Goal: Task Accomplishment & Management: Complete application form

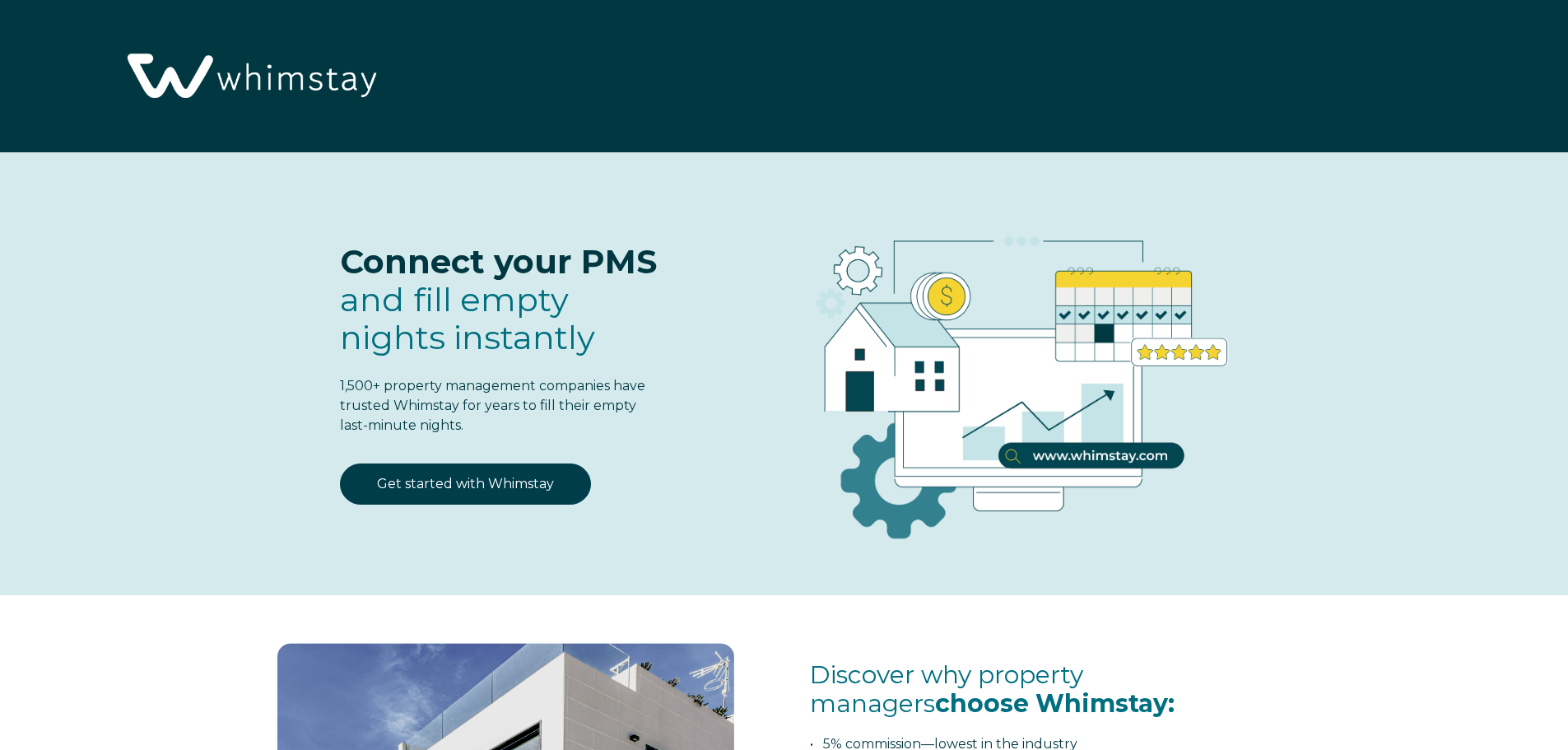
select select "US"
select select "Standard"
click at [468, 491] on link "Get started with Whimstay" at bounding box center [466, 484] width 251 height 41
select select "US"
select select "Standard"
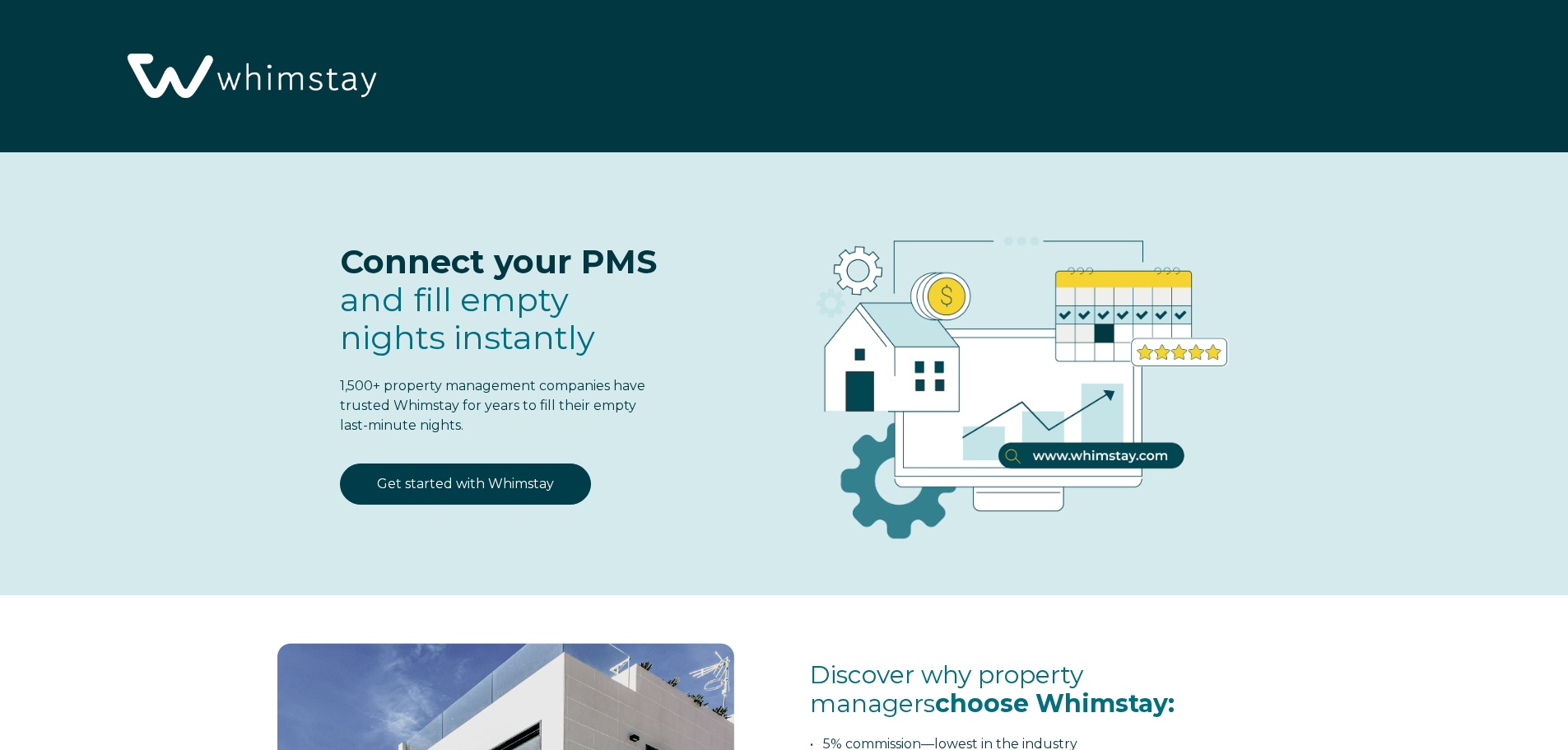
scroll to position [2156, 0]
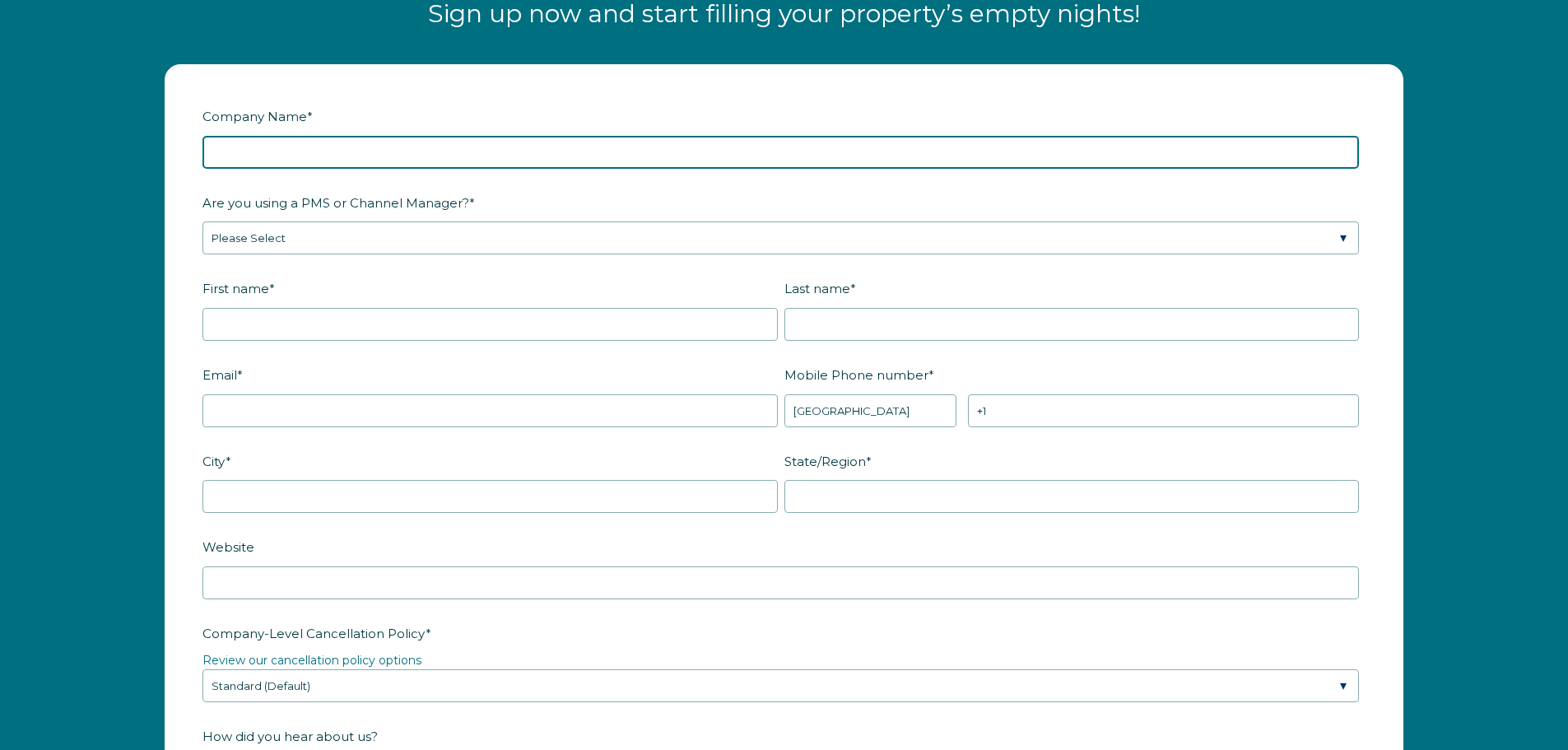
click at [317, 144] on input "Company Name *" at bounding box center [780, 152] width 1156 height 33
type input "Crashpads"
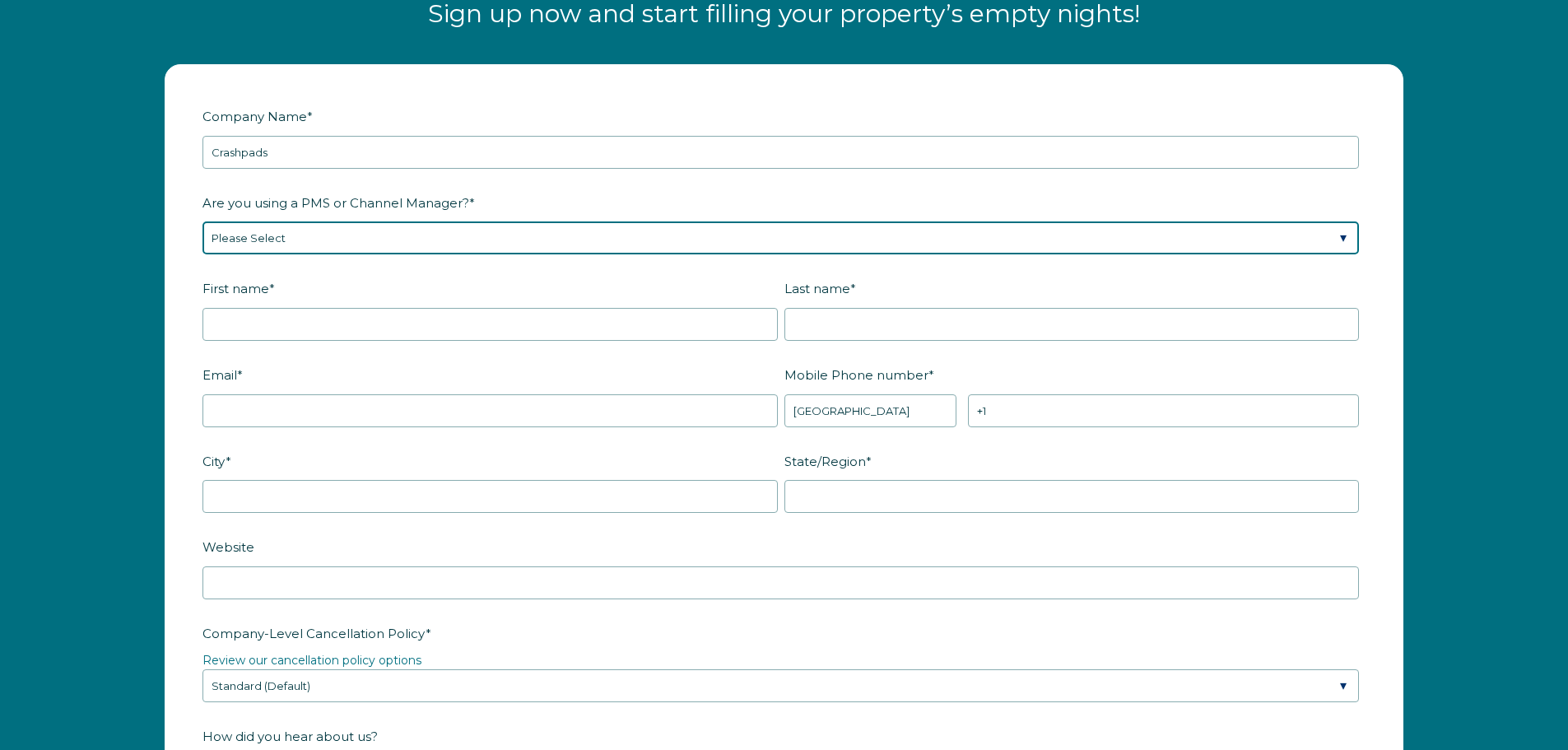
click at [315, 246] on select "Please Select Barefoot BookingPal Boost Brightside CiiRUS Escapia Guesty Hostaw…" at bounding box center [780, 238] width 1156 height 33
select select "Hostaway"
click at [202, 221] on select "Please Select Barefoot BookingPal Boost Brightside CiiRUS Escapia Guesty Hostaw…" at bounding box center [780, 238] width 1156 height 33
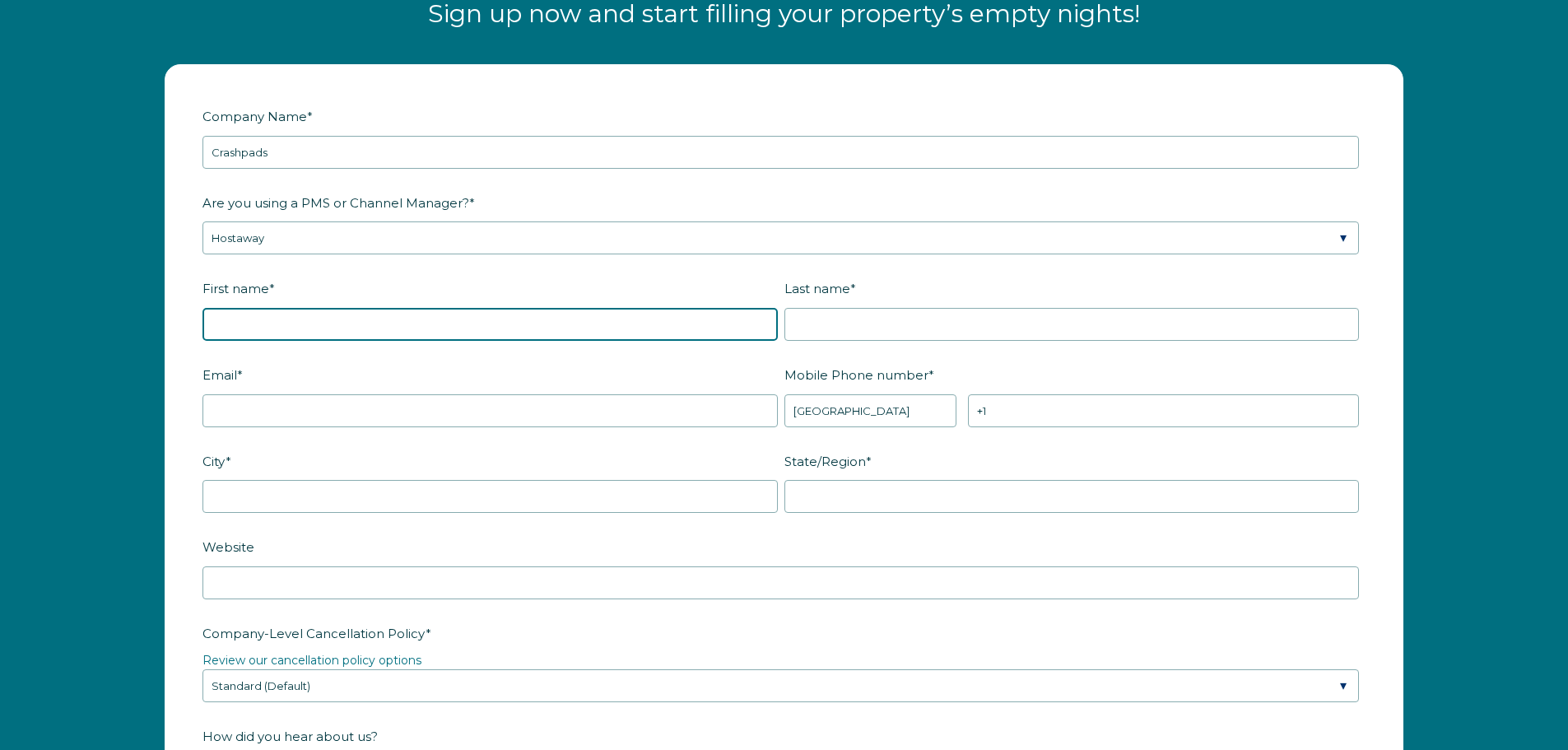
click at [330, 325] on input "First name *" at bounding box center [490, 325] width 575 height 33
type input "Francisco"
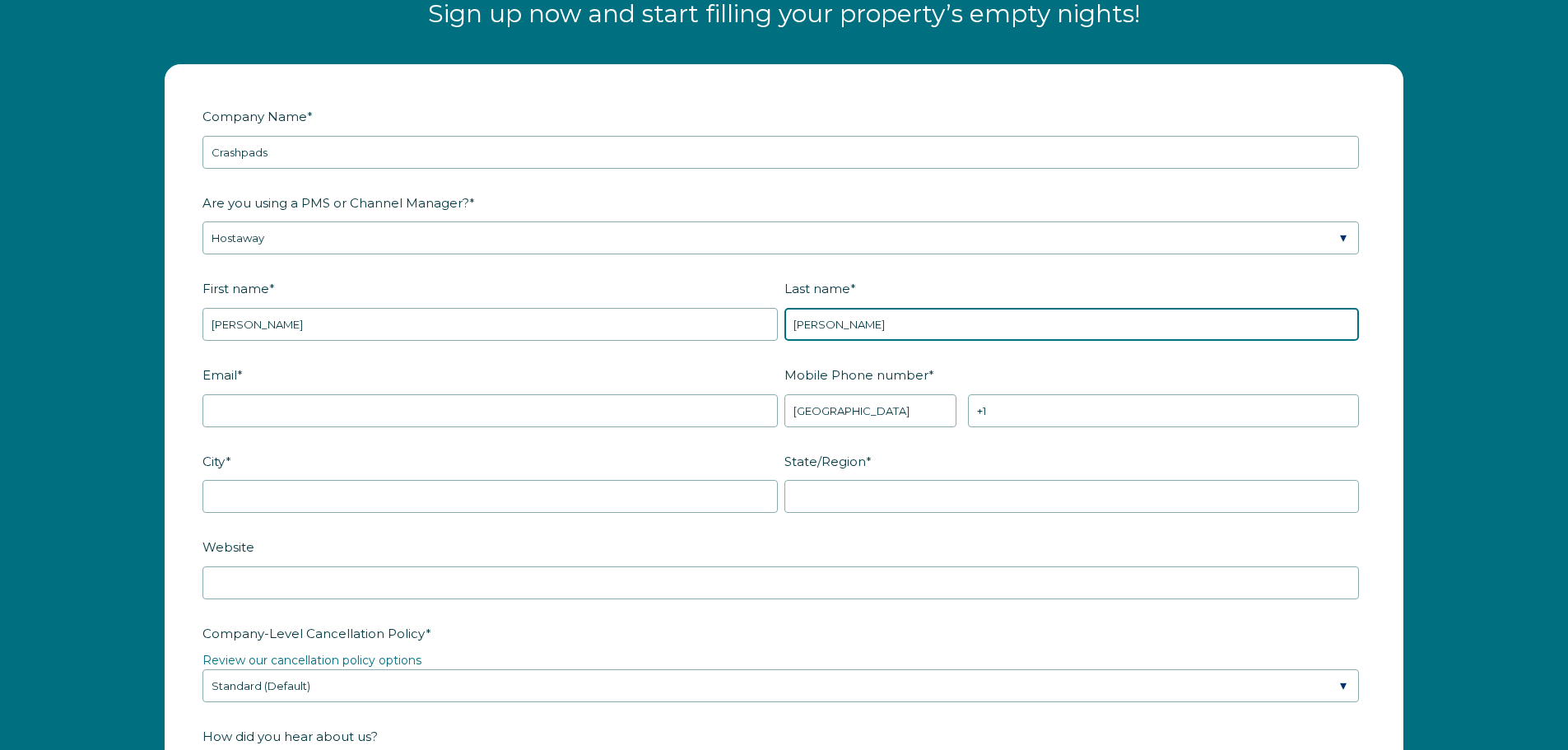
type input "Prieto"
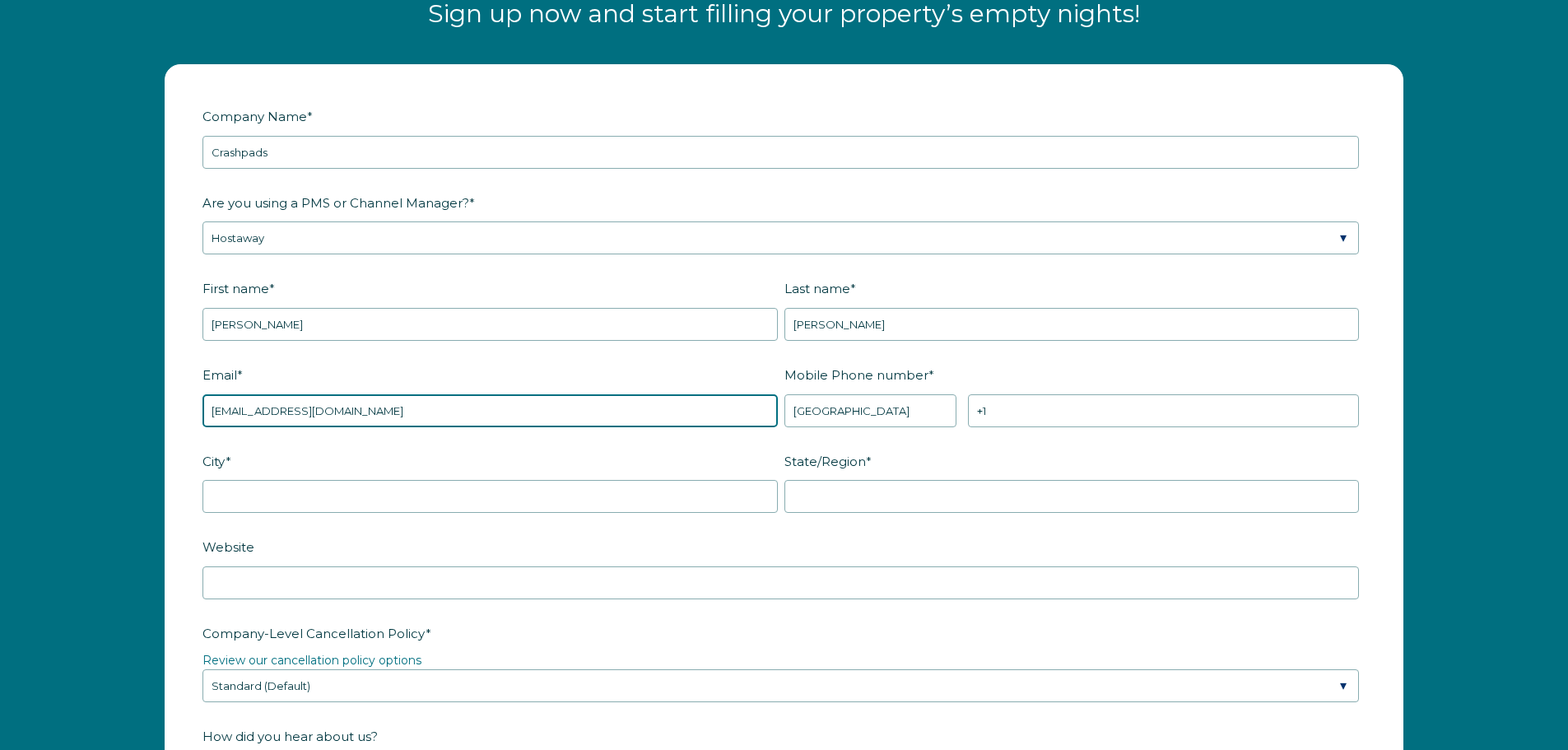
type input "mycrashpads@gmail.com"
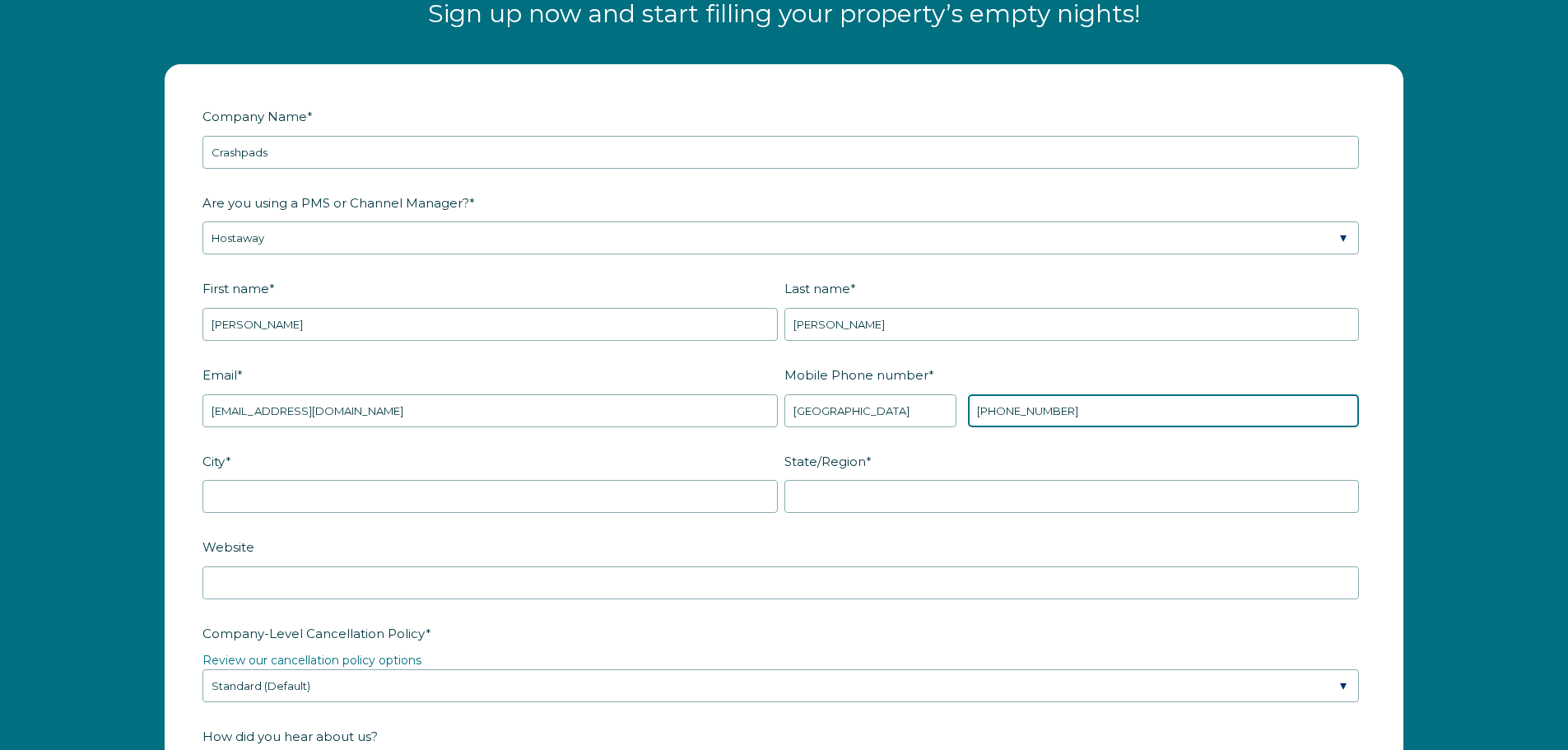
type input "+1 4074937103"
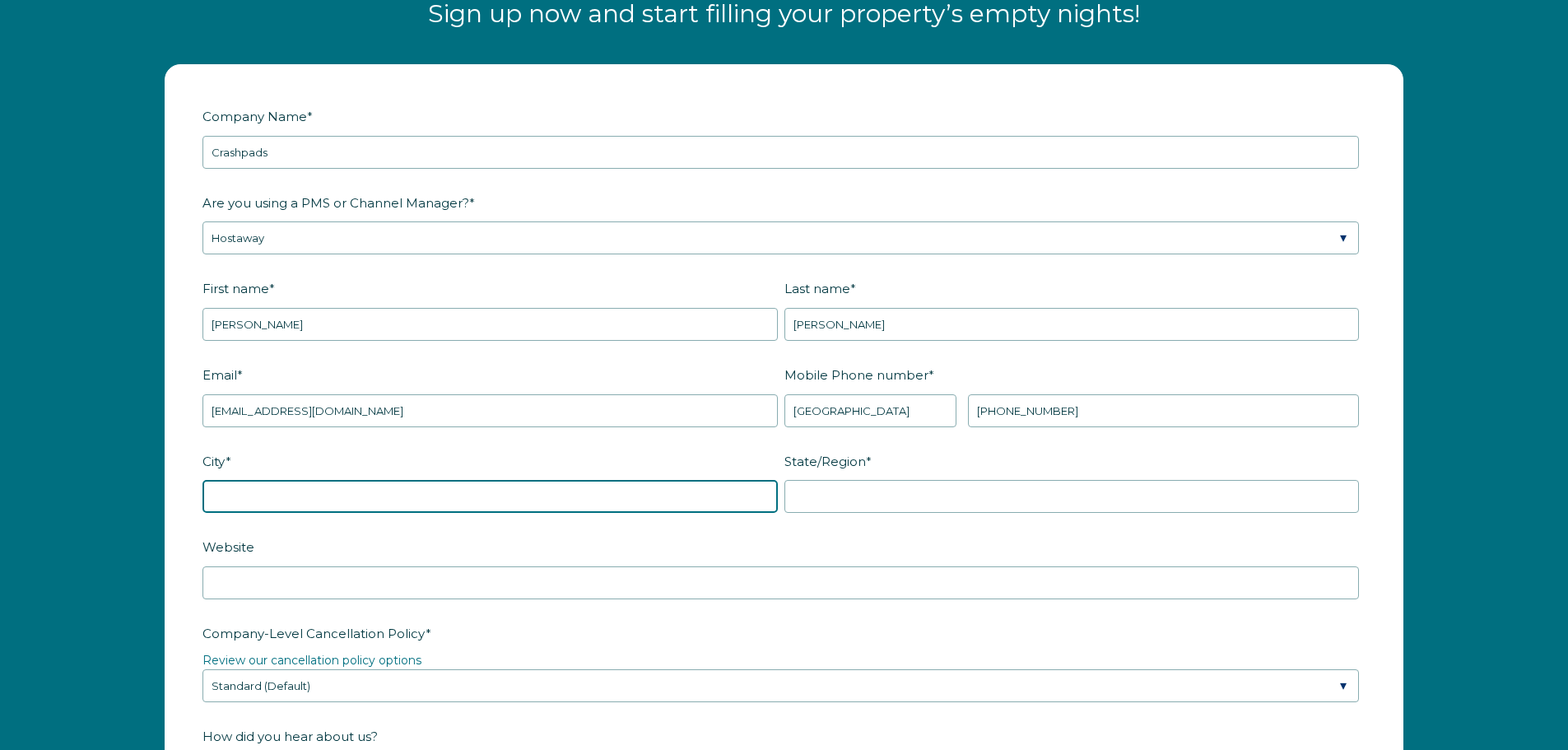
click at [258, 499] on input "City *" at bounding box center [490, 496] width 575 height 33
type input "Orlando"
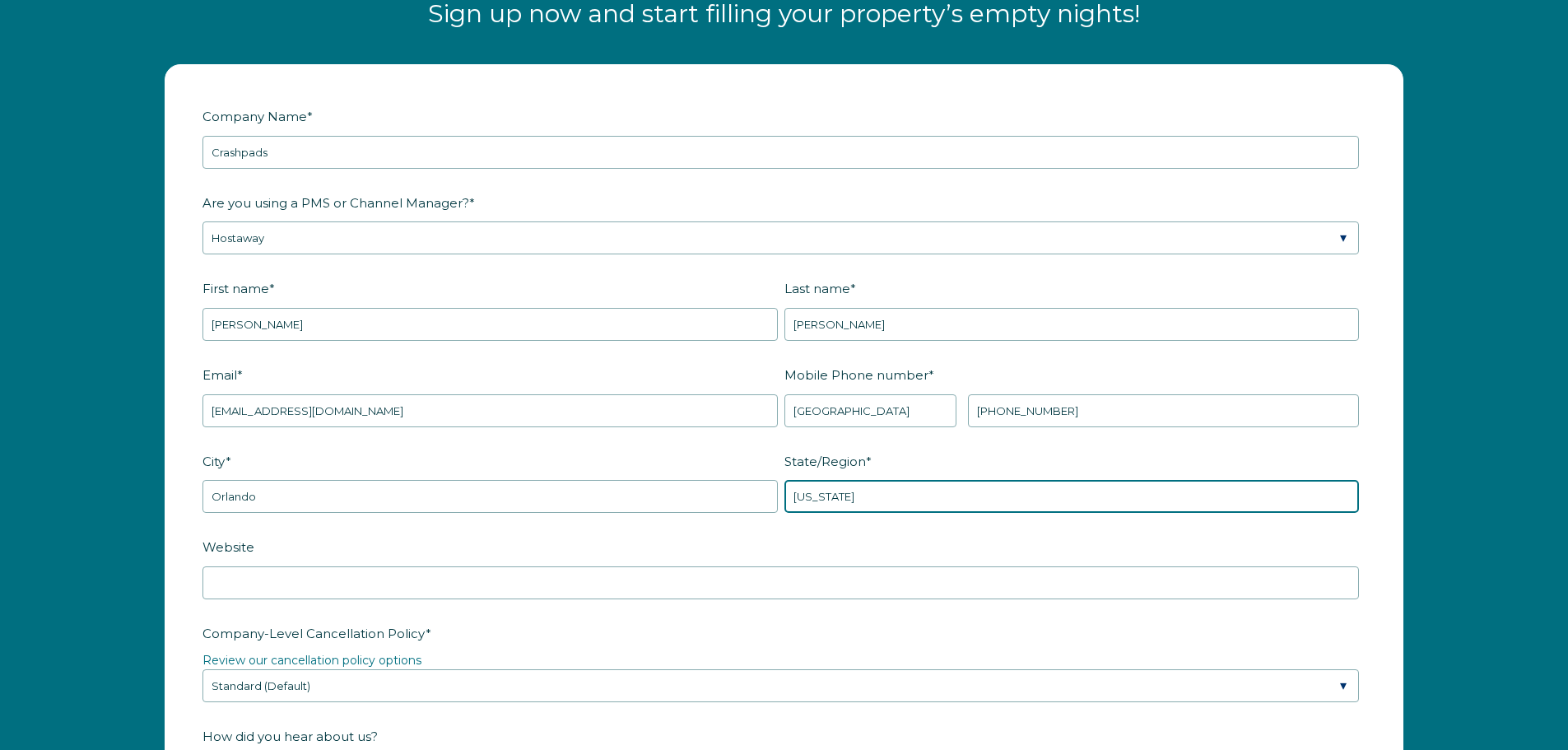
type input "Florida"
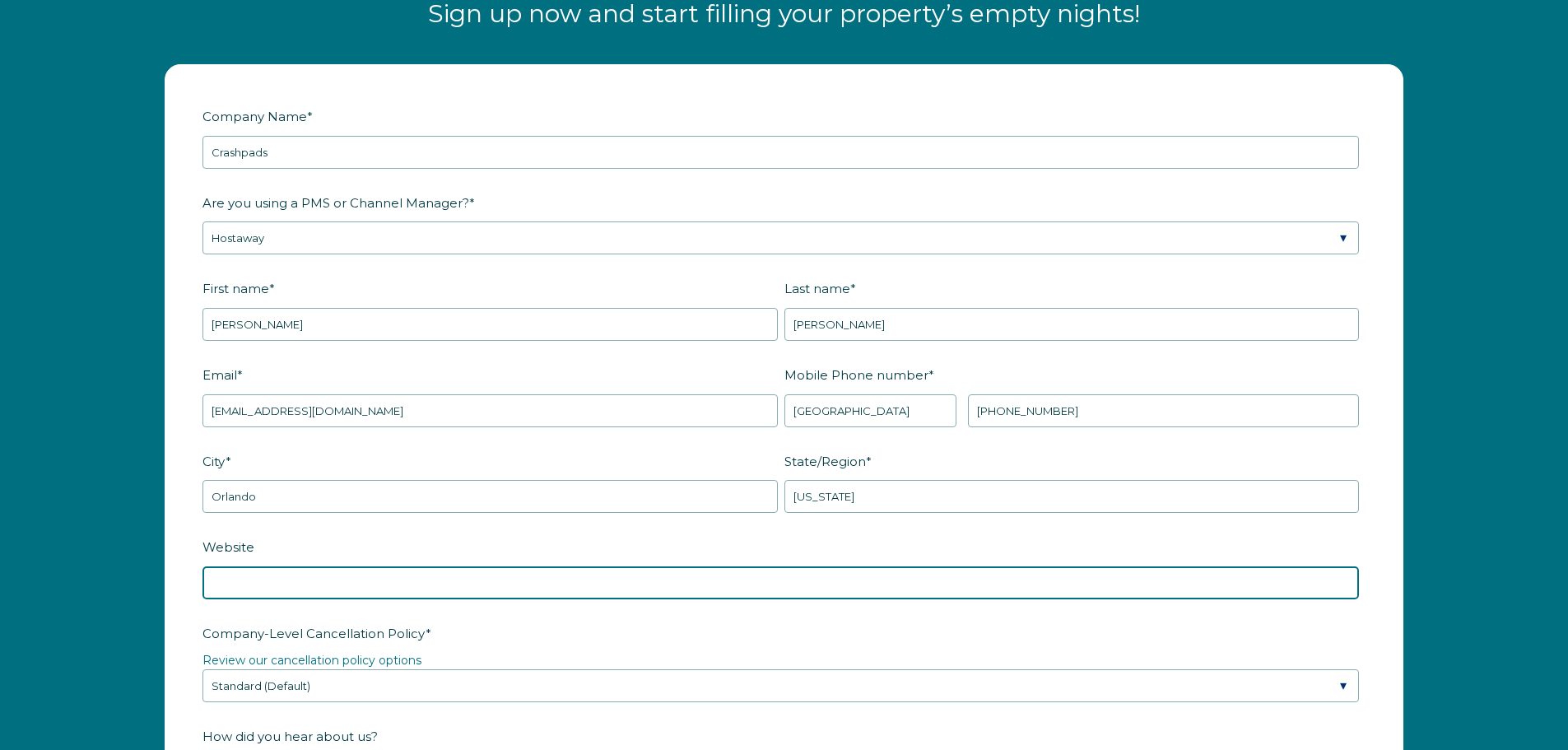
paste input "https://www.crashpadsintl.com/"
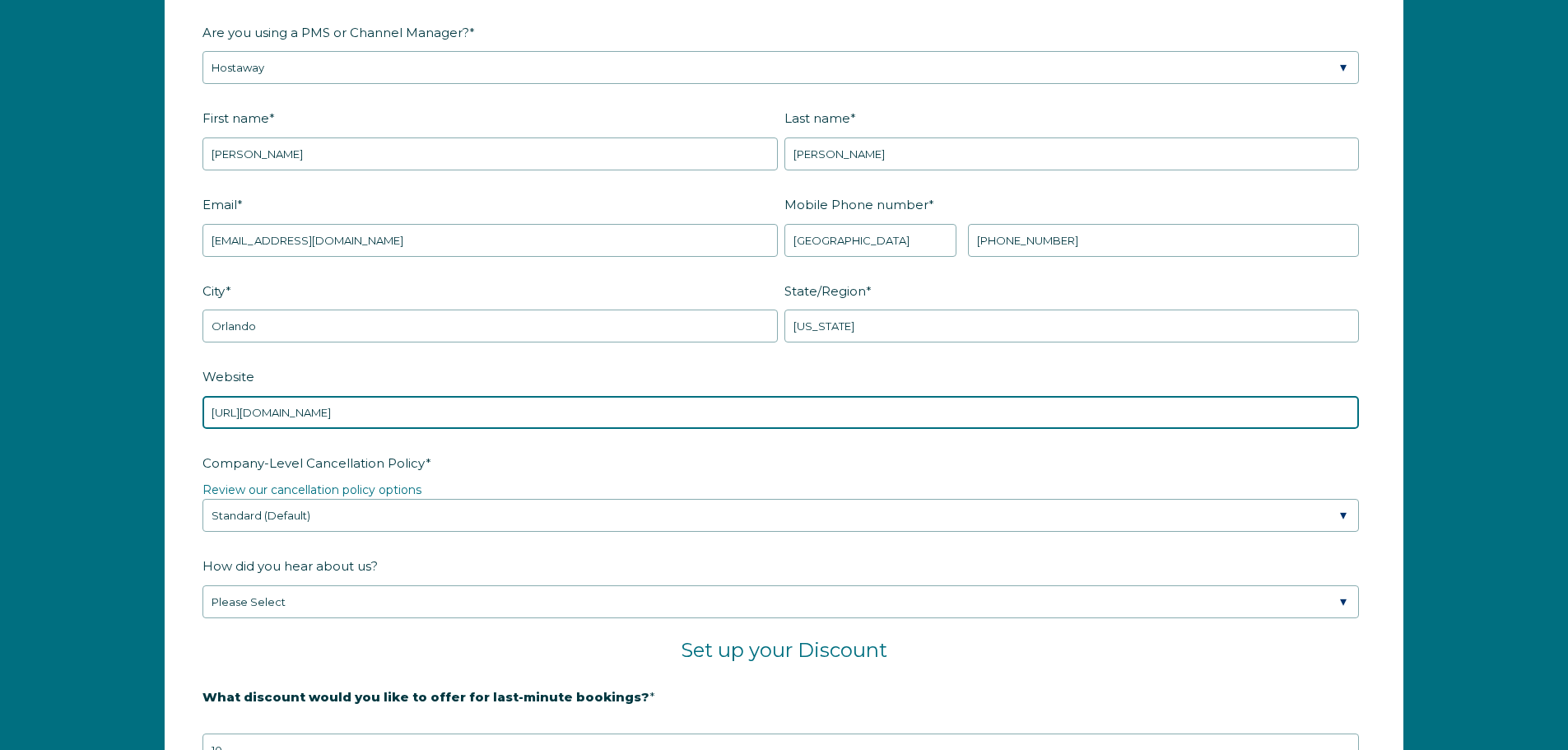
scroll to position [2403, 0]
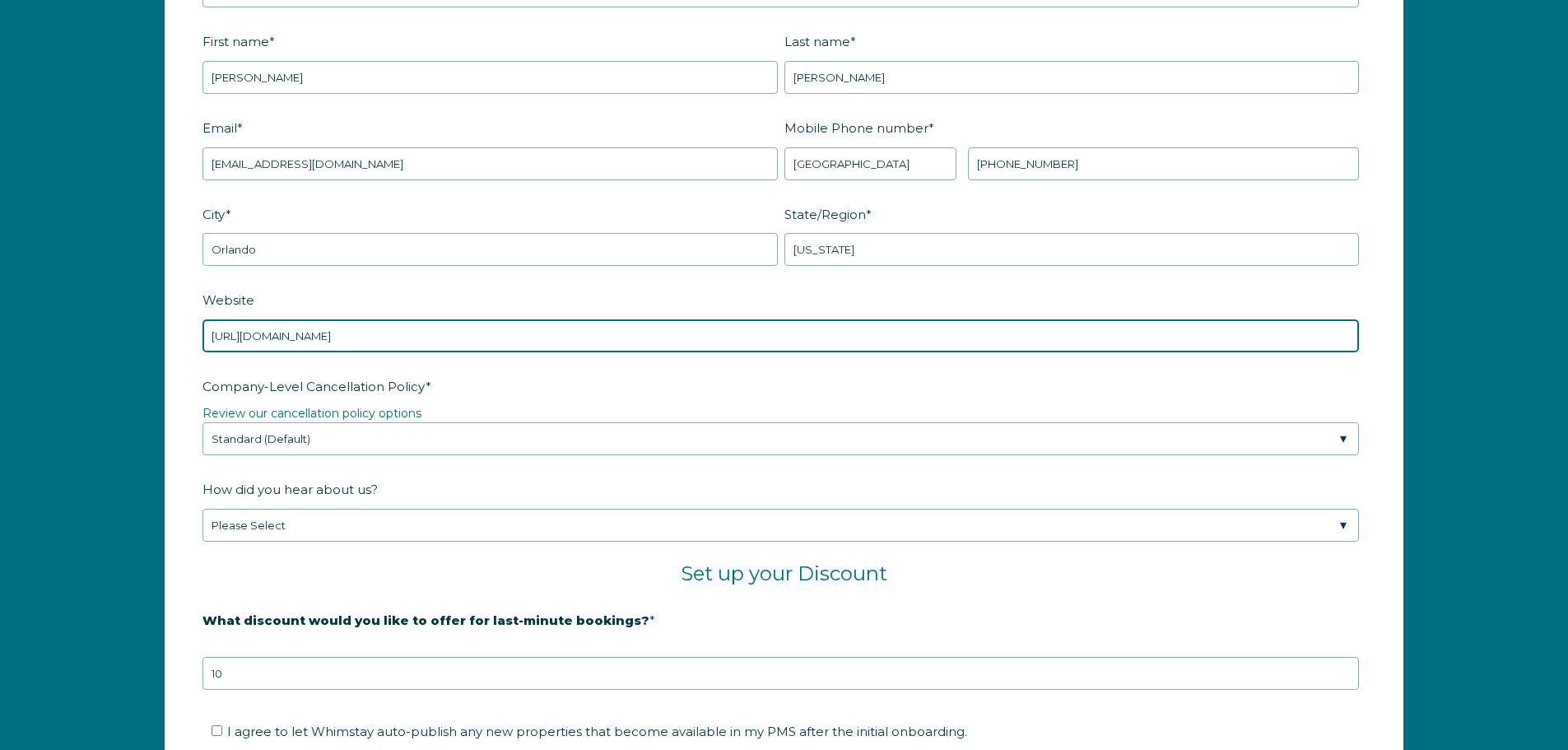
type input "https://www.crashpadsintl.com/"
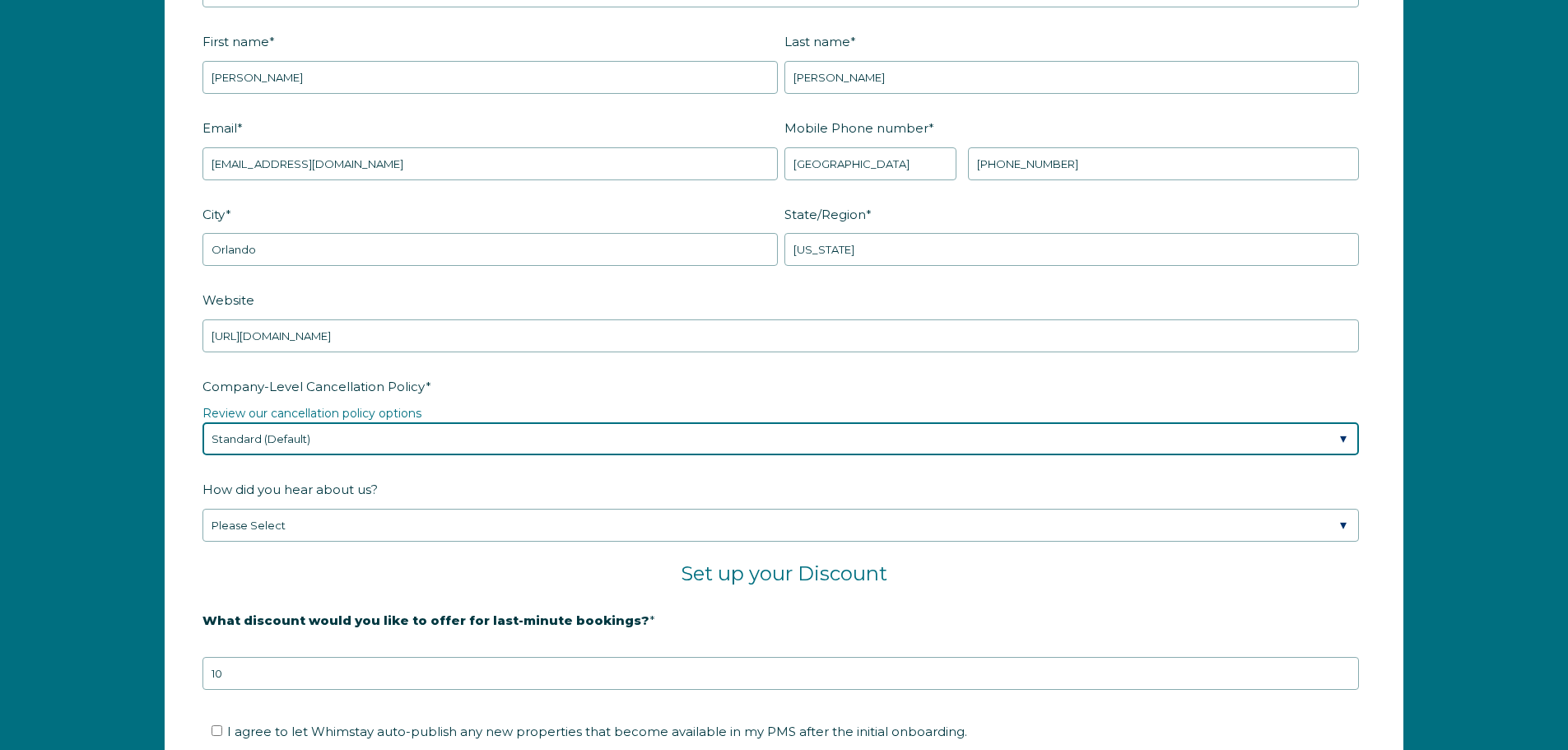
click at [378, 454] on select "Please Select Partial Standard (Default) Moderate Strict" at bounding box center [780, 438] width 1156 height 33
click at [202, 422] on select "Please Select Partial Standard (Default) Moderate Strict" at bounding box center [780, 438] width 1156 height 33
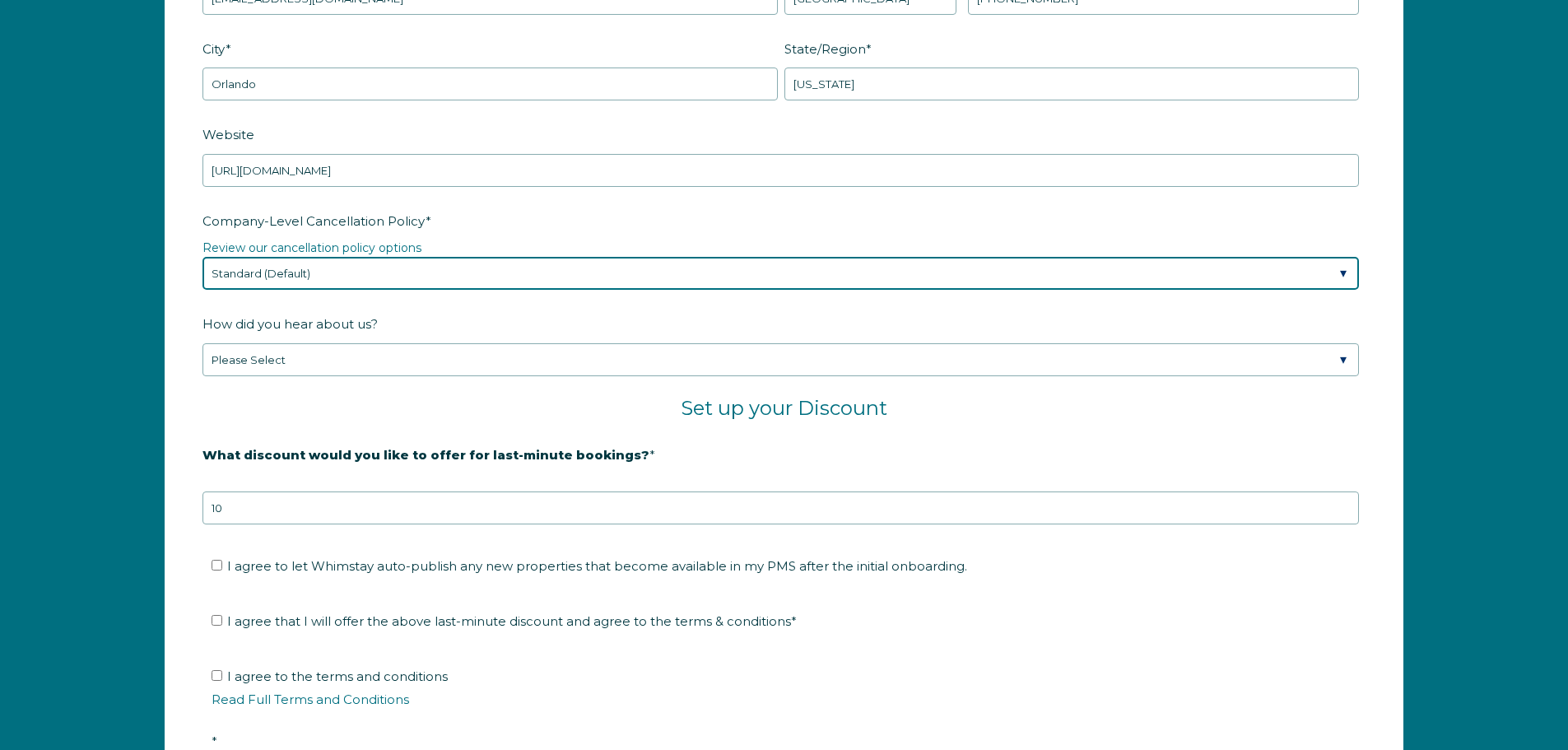
scroll to position [2650, 0]
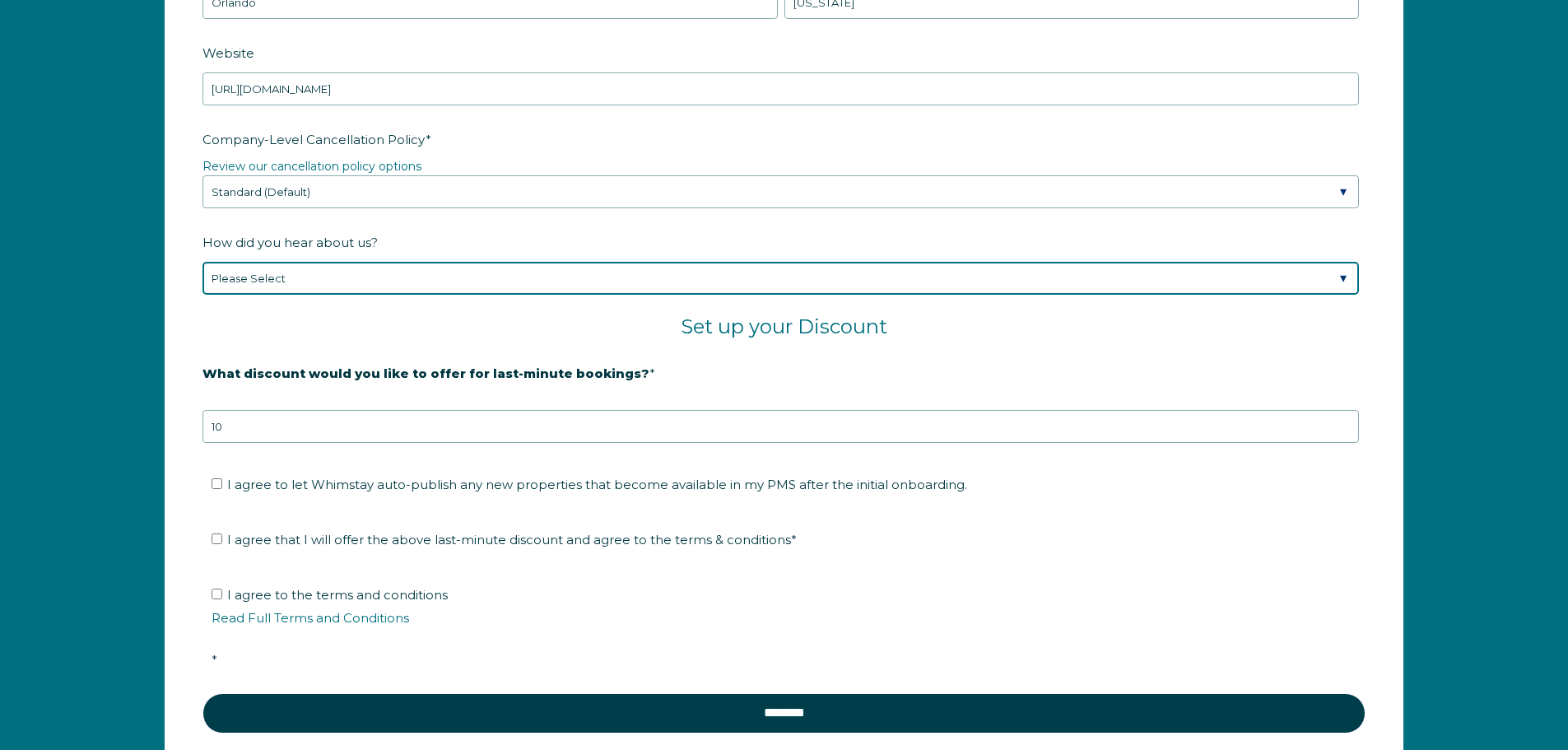
click at [309, 280] on select "Please Select Found Whimstay through a Google search Spoke to a Whimstay salesp…" at bounding box center [780, 278] width 1156 height 33
select select "Event or Conference"
click at [202, 262] on select "Please Select Found Whimstay through a Google search Spoke to a Whimstay salesp…" at bounding box center [780, 278] width 1156 height 33
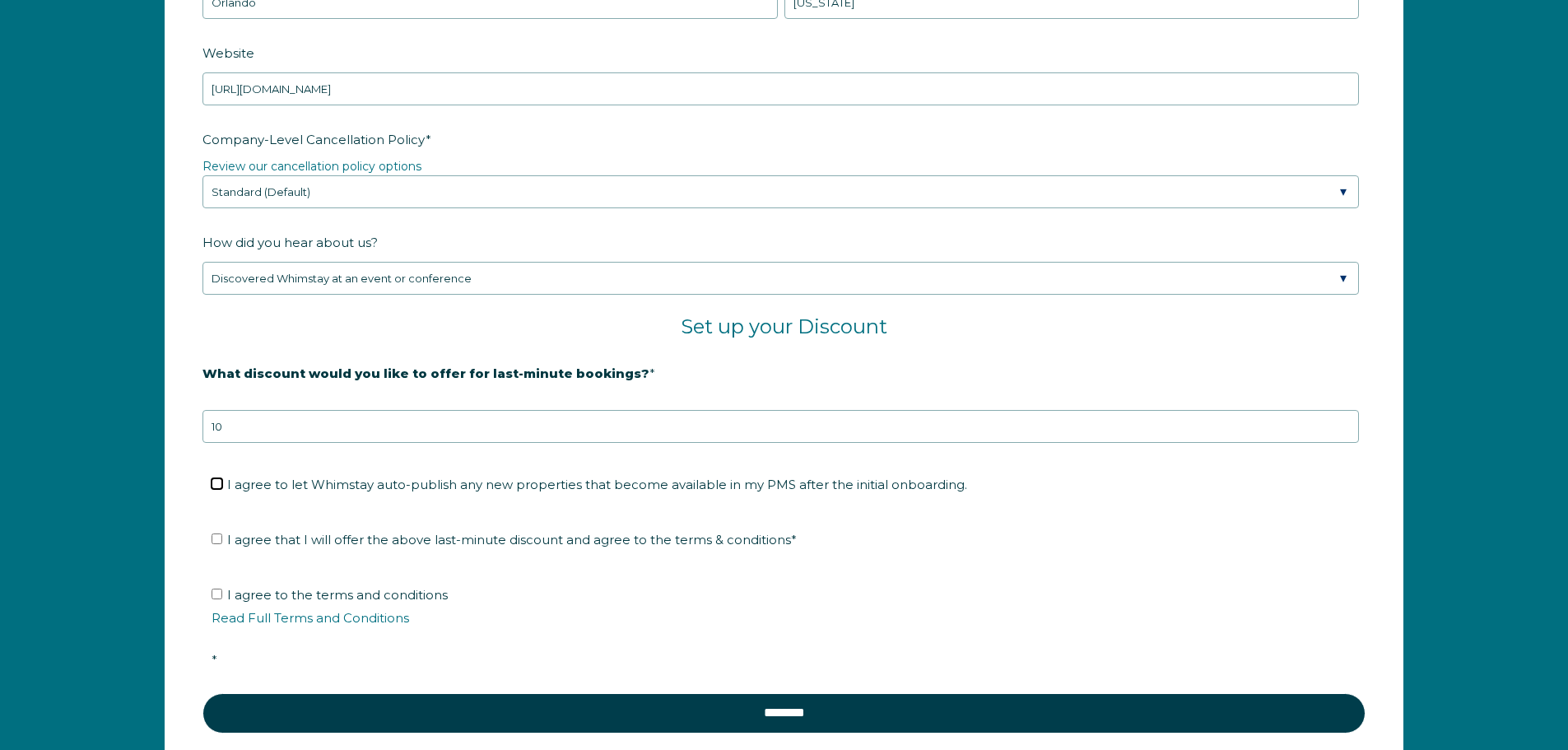
click at [214, 481] on input "I agree to let Whimstay auto-publish any new properties that become available i…" at bounding box center [217, 483] width 10 height 10
checkbox input "true"
click at [214, 539] on input "I agree that I will offer the above last-minute discount and agree to the terms…" at bounding box center [217, 539] width 10 height 10
checkbox input "true"
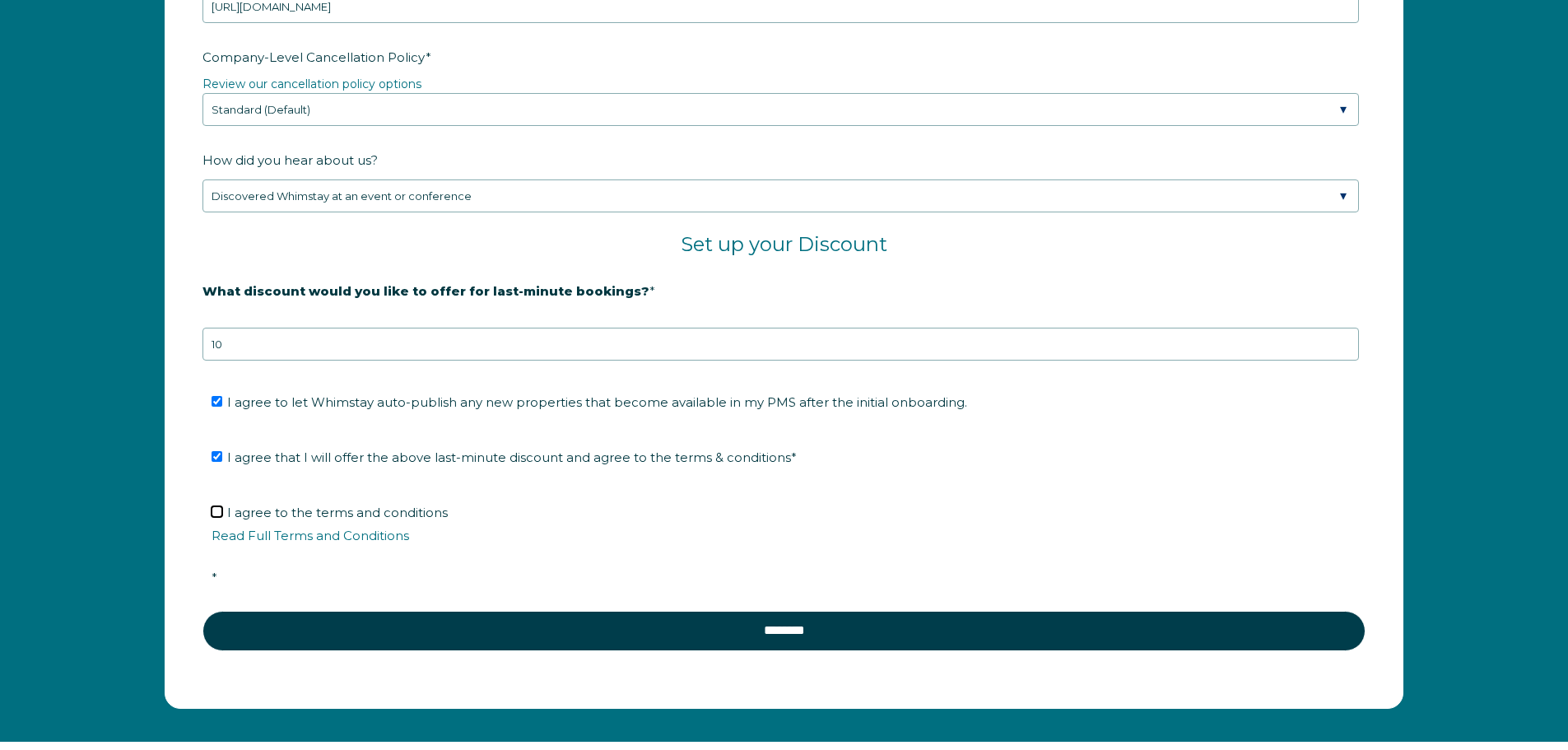
click at [214, 512] on input "I agree to the terms and conditions Read Full Terms and Conditions *" at bounding box center [217, 511] width 10 height 10
checkbox input "true"
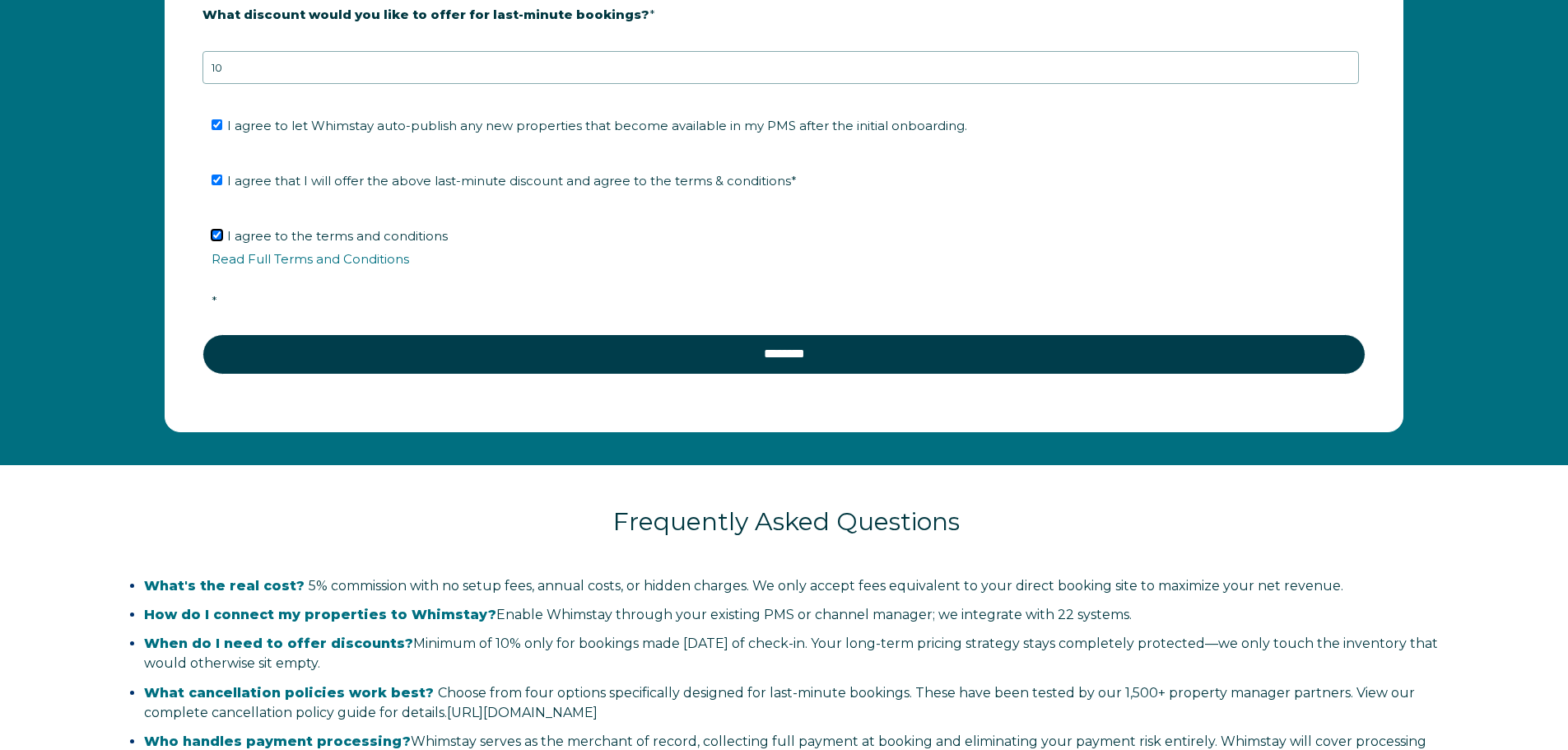
scroll to position [3062, 0]
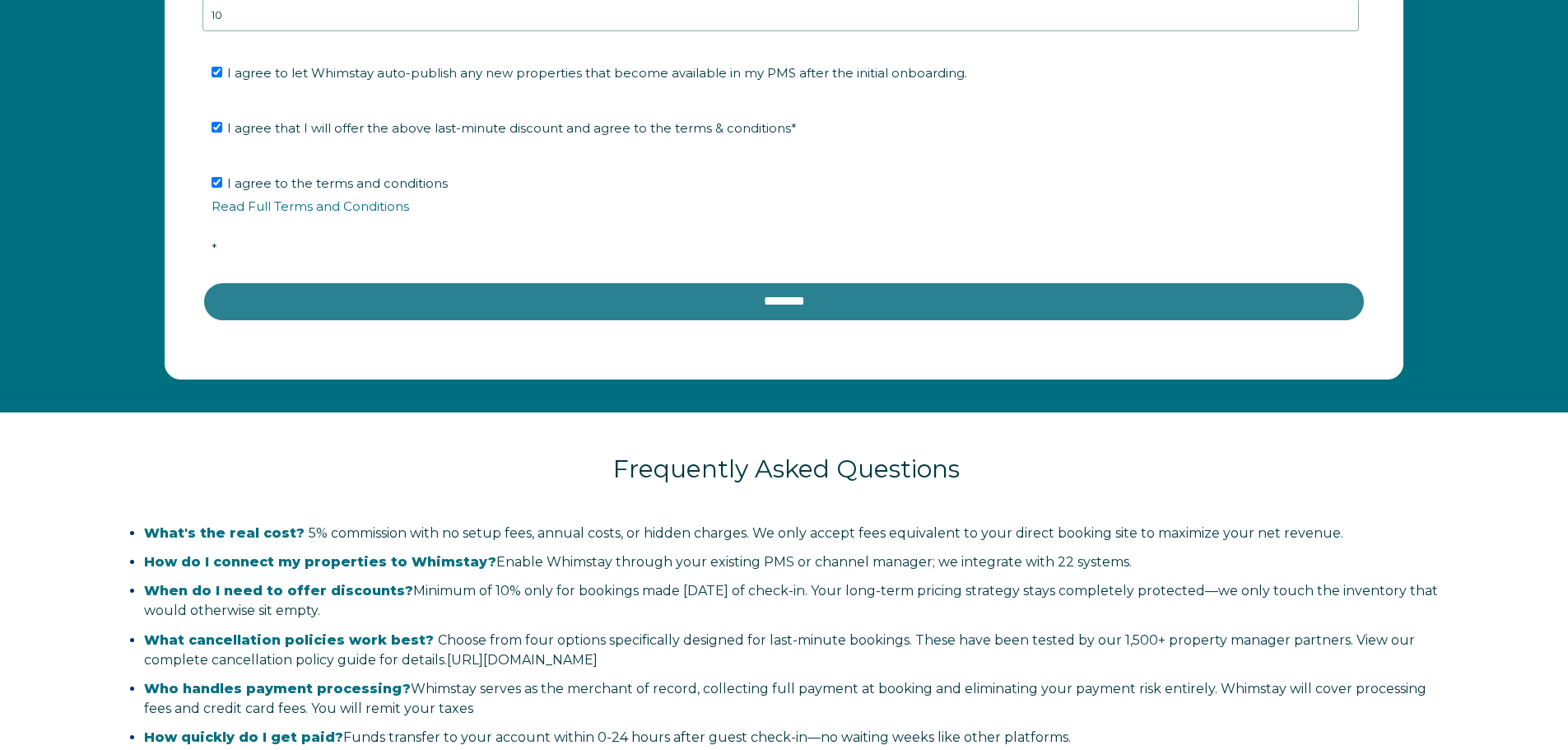
click at [801, 301] on input "********" at bounding box center [784, 301] width 1163 height 40
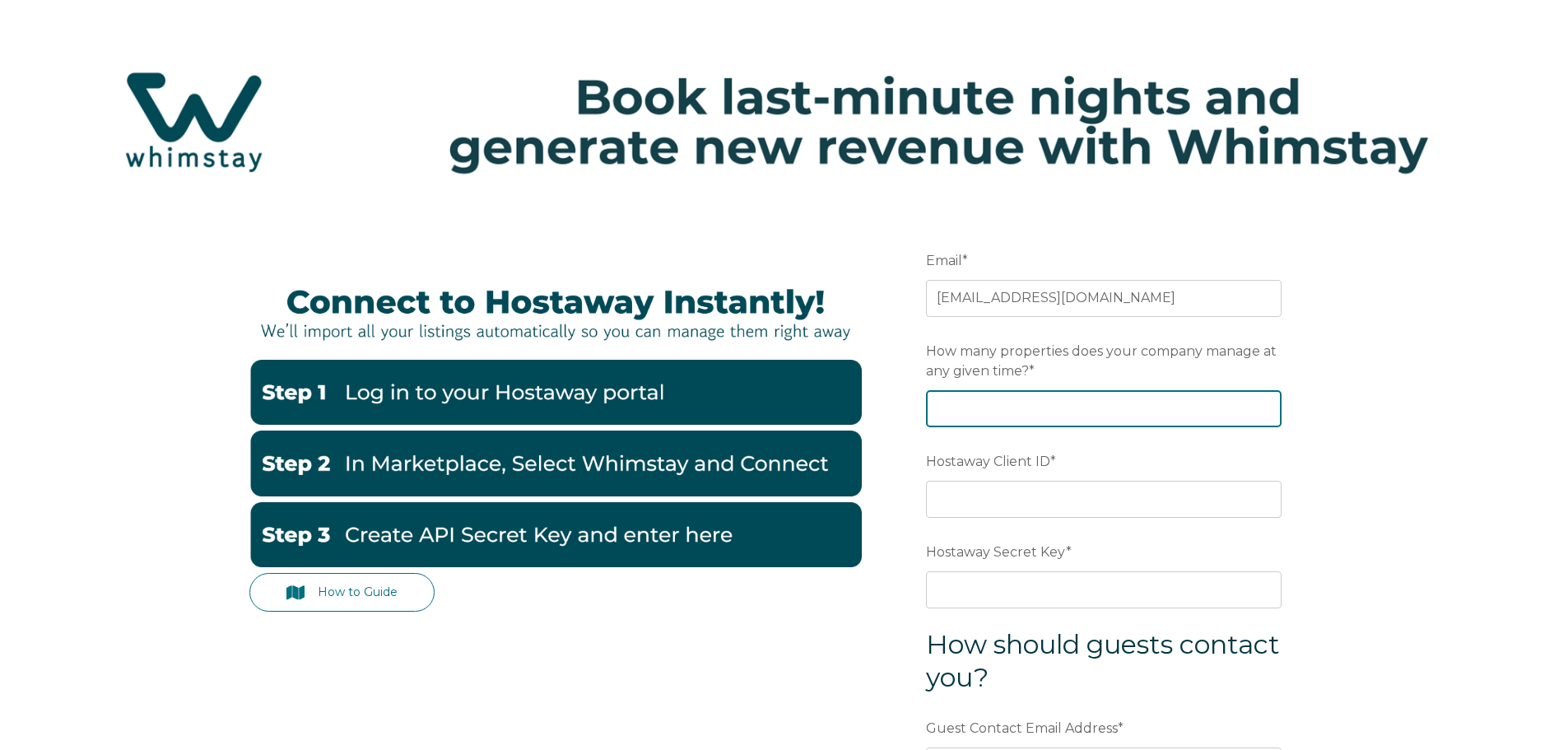
click at [1029, 417] on input "How many properties does your company manage at any given time? *" at bounding box center [1104, 408] width 356 height 36
type input "40"
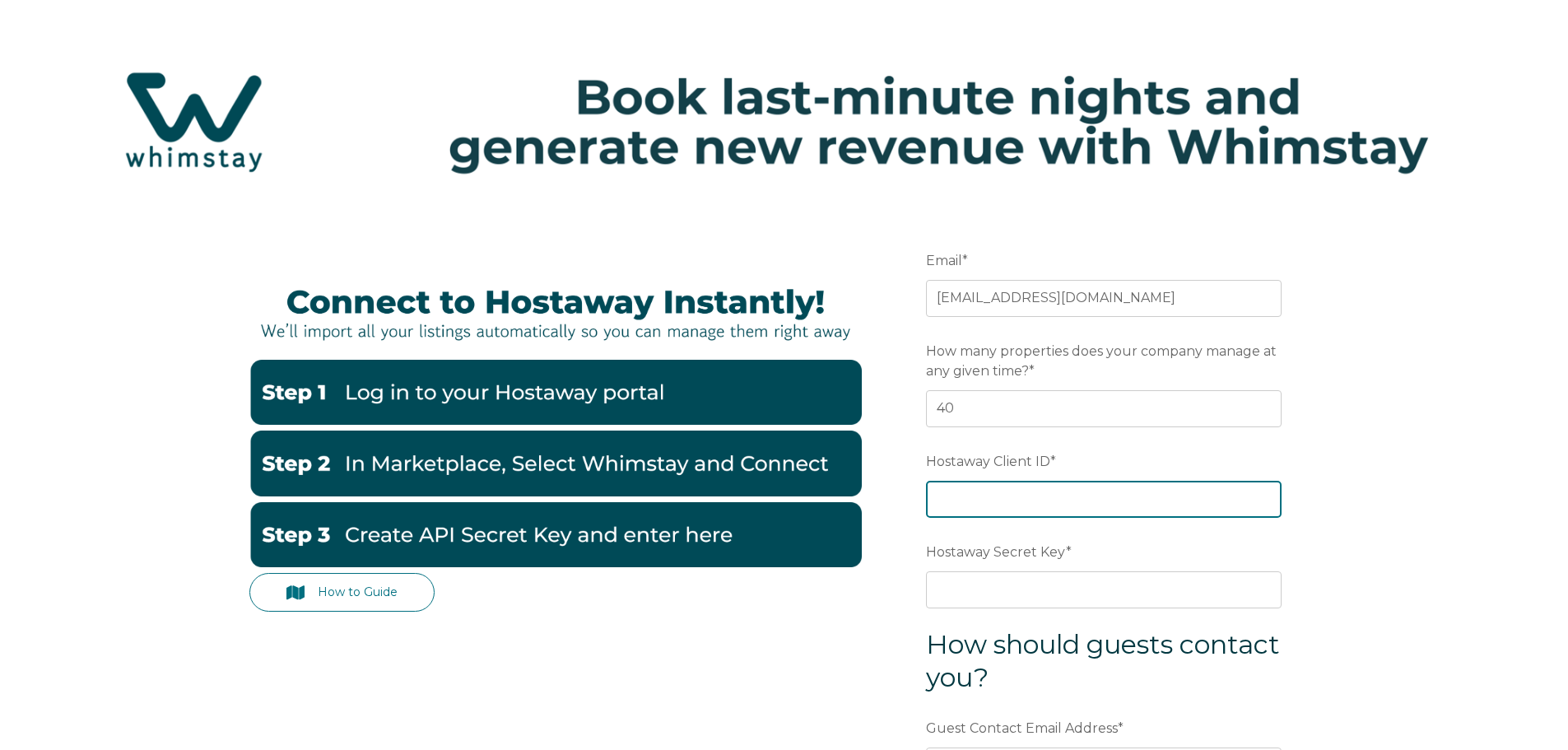
click at [1041, 511] on input "Hostaway Client ID *" at bounding box center [1104, 499] width 356 height 36
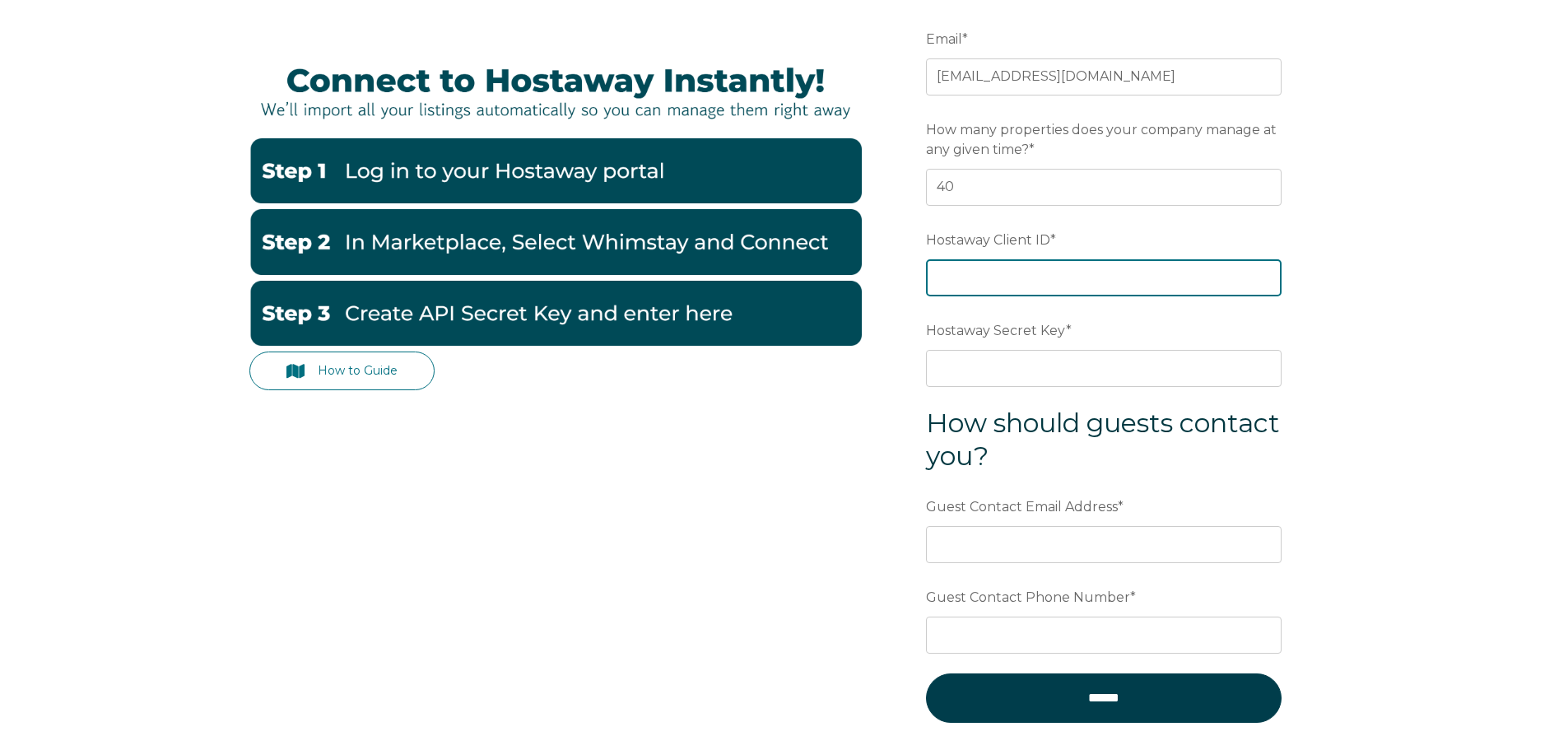
scroll to position [247, 0]
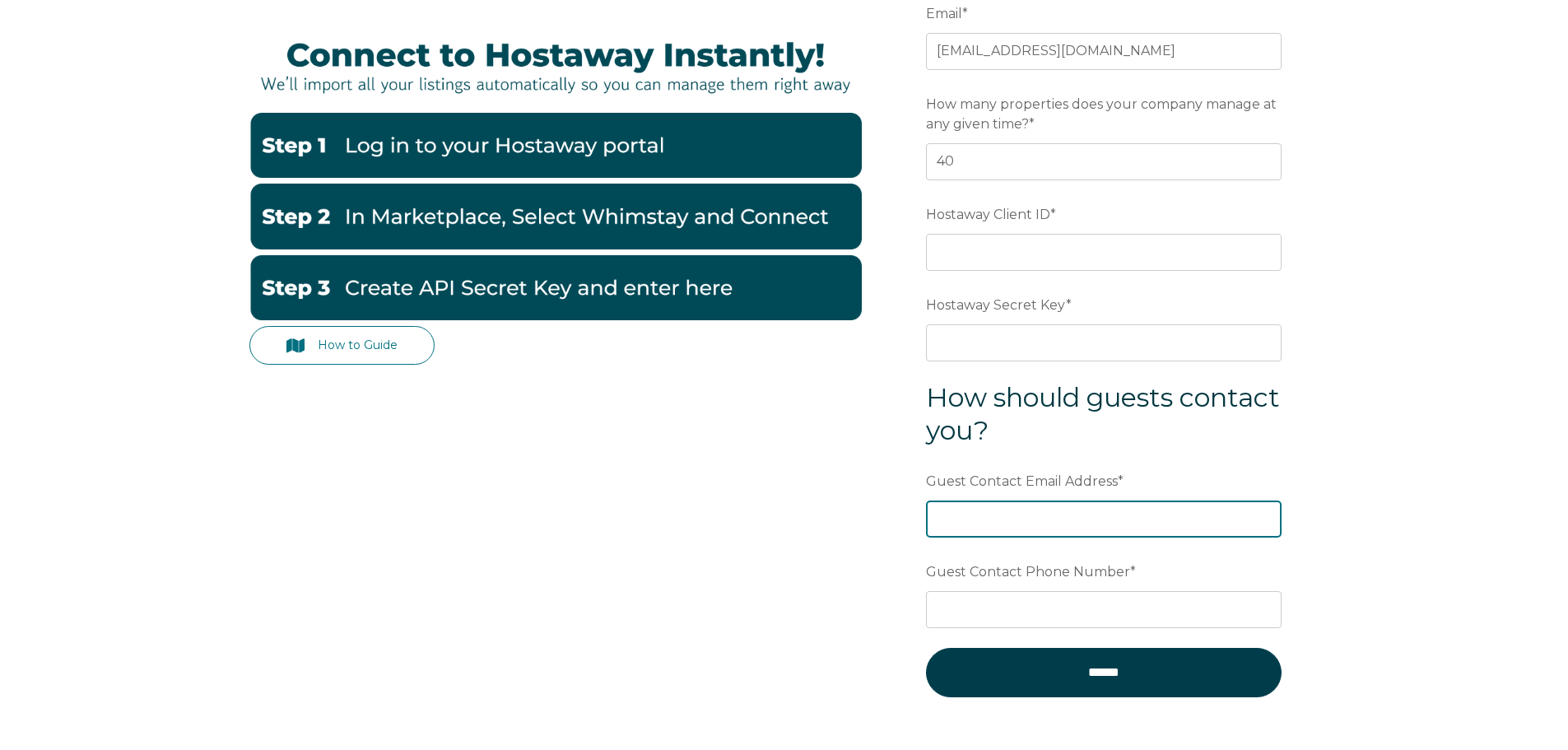
click at [1028, 519] on div "Guest Contact Email Address *" at bounding box center [1104, 502] width 356 height 71
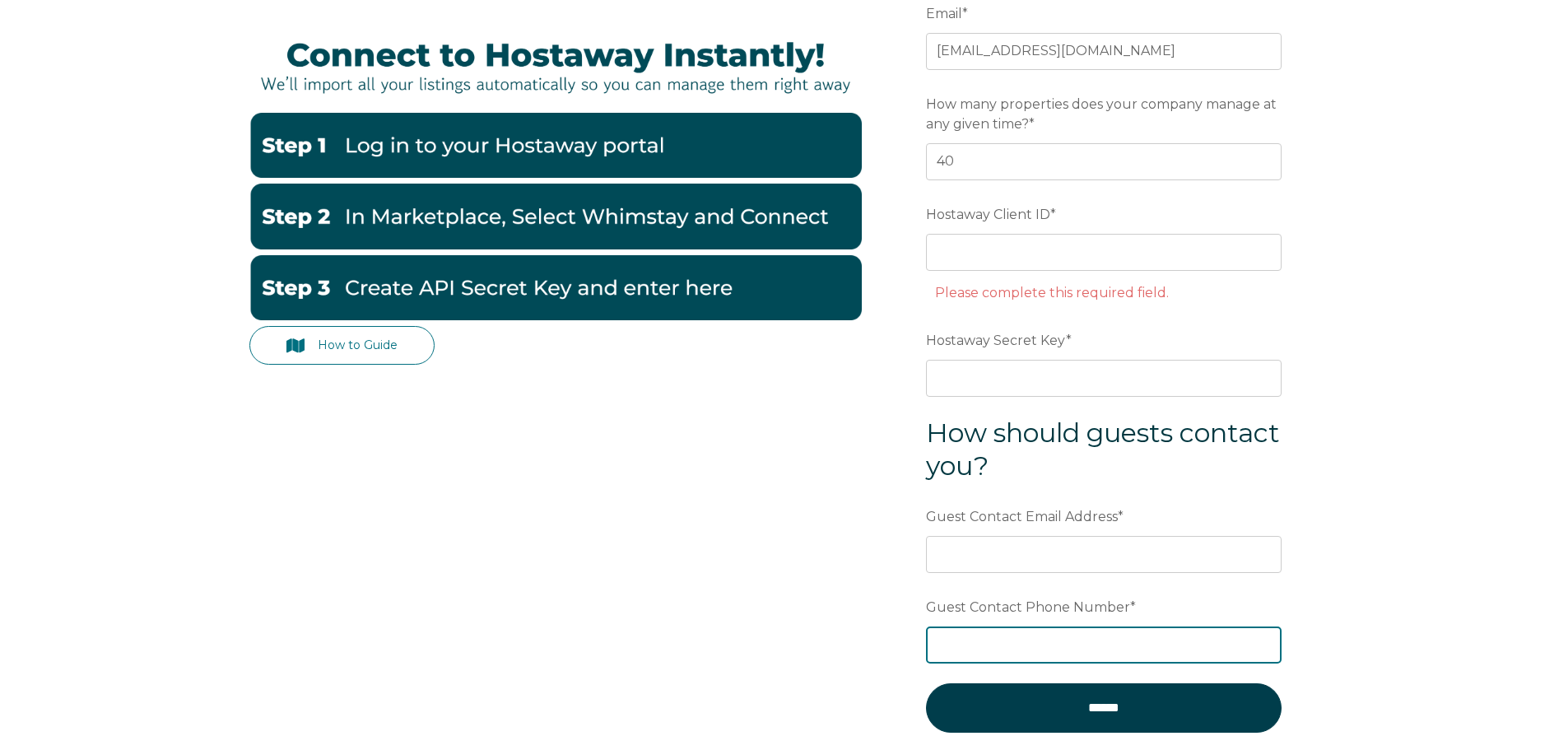
click at [1091, 646] on div "Guest Contact Phone Number *" at bounding box center [1104, 628] width 356 height 71
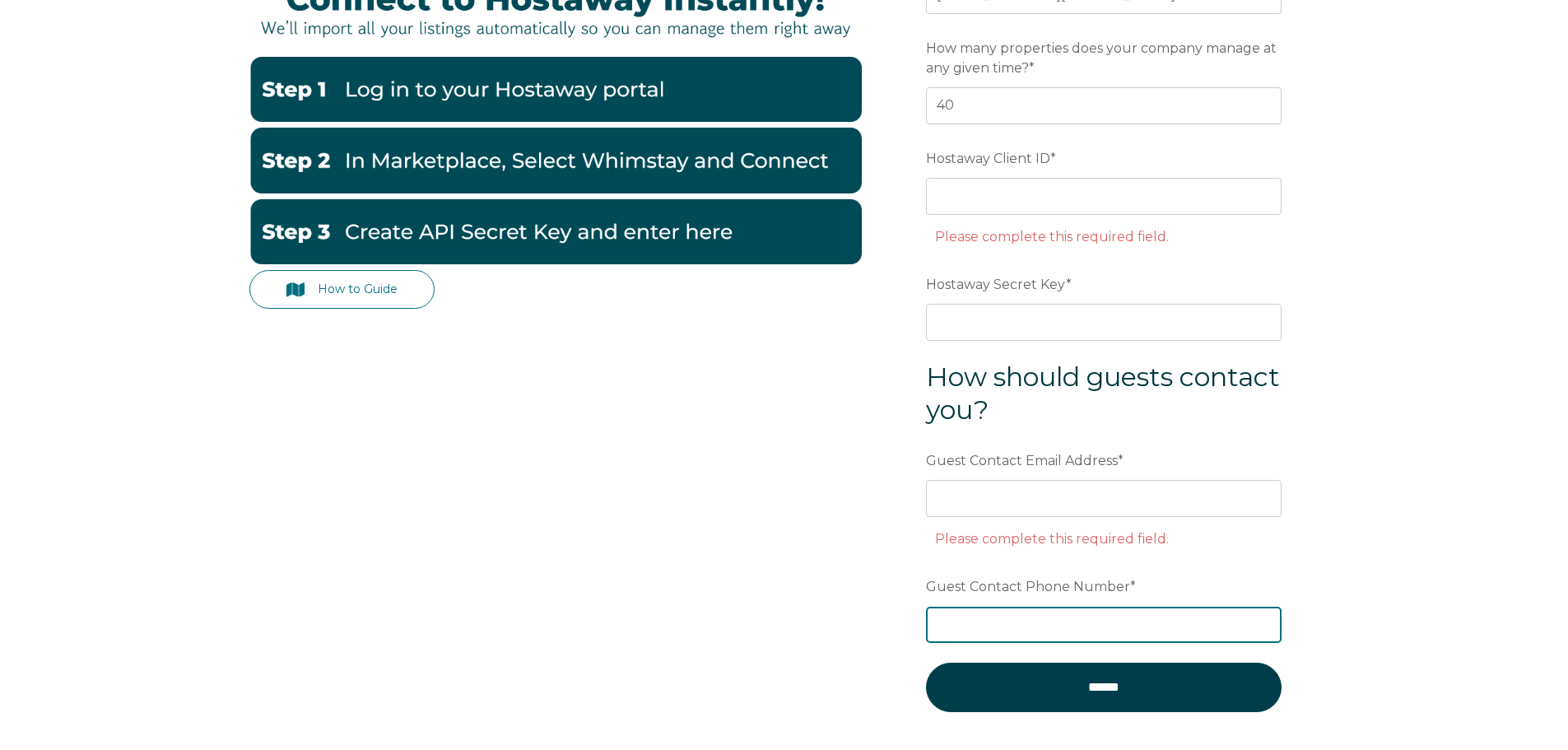
scroll to position [412, 0]
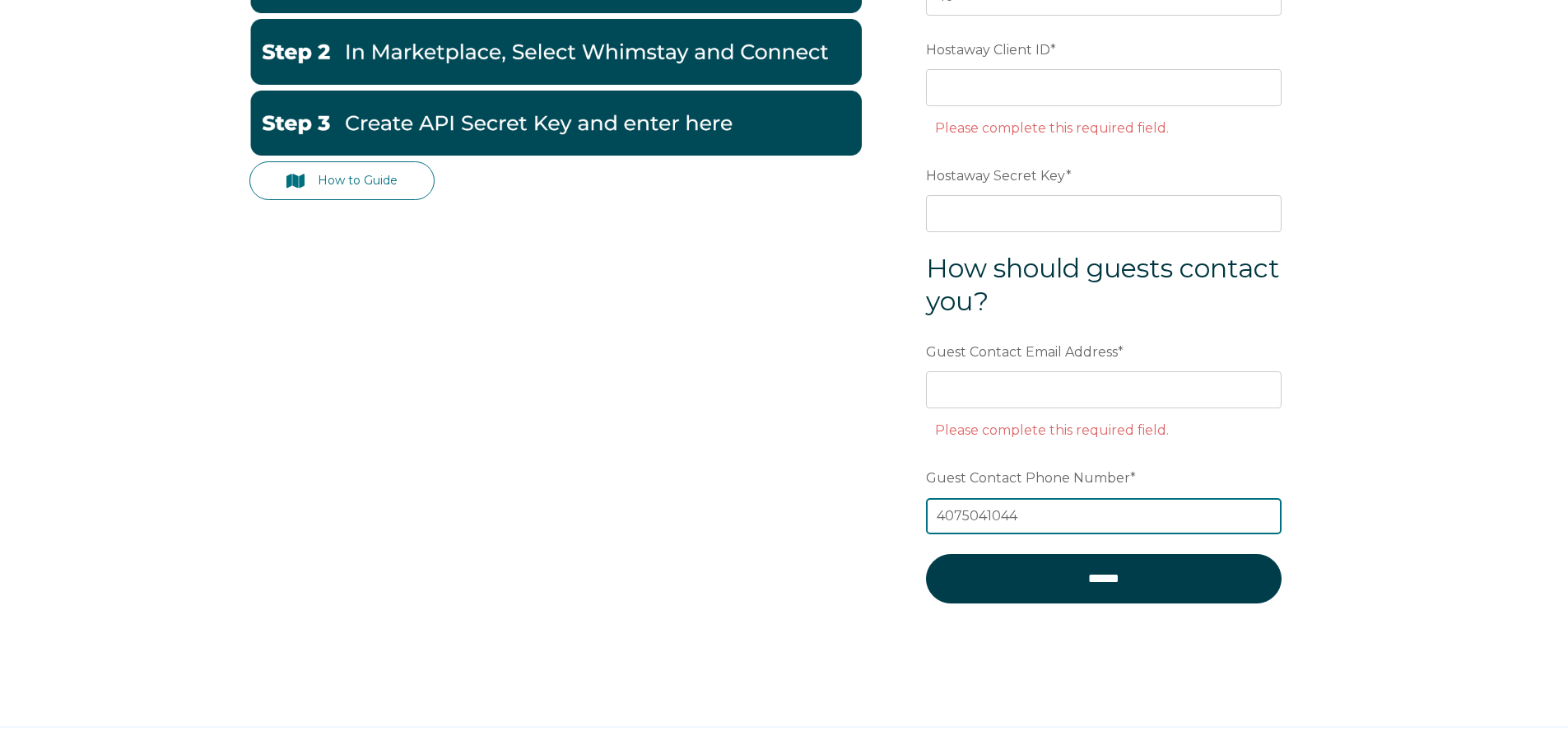
type input "4075041044"
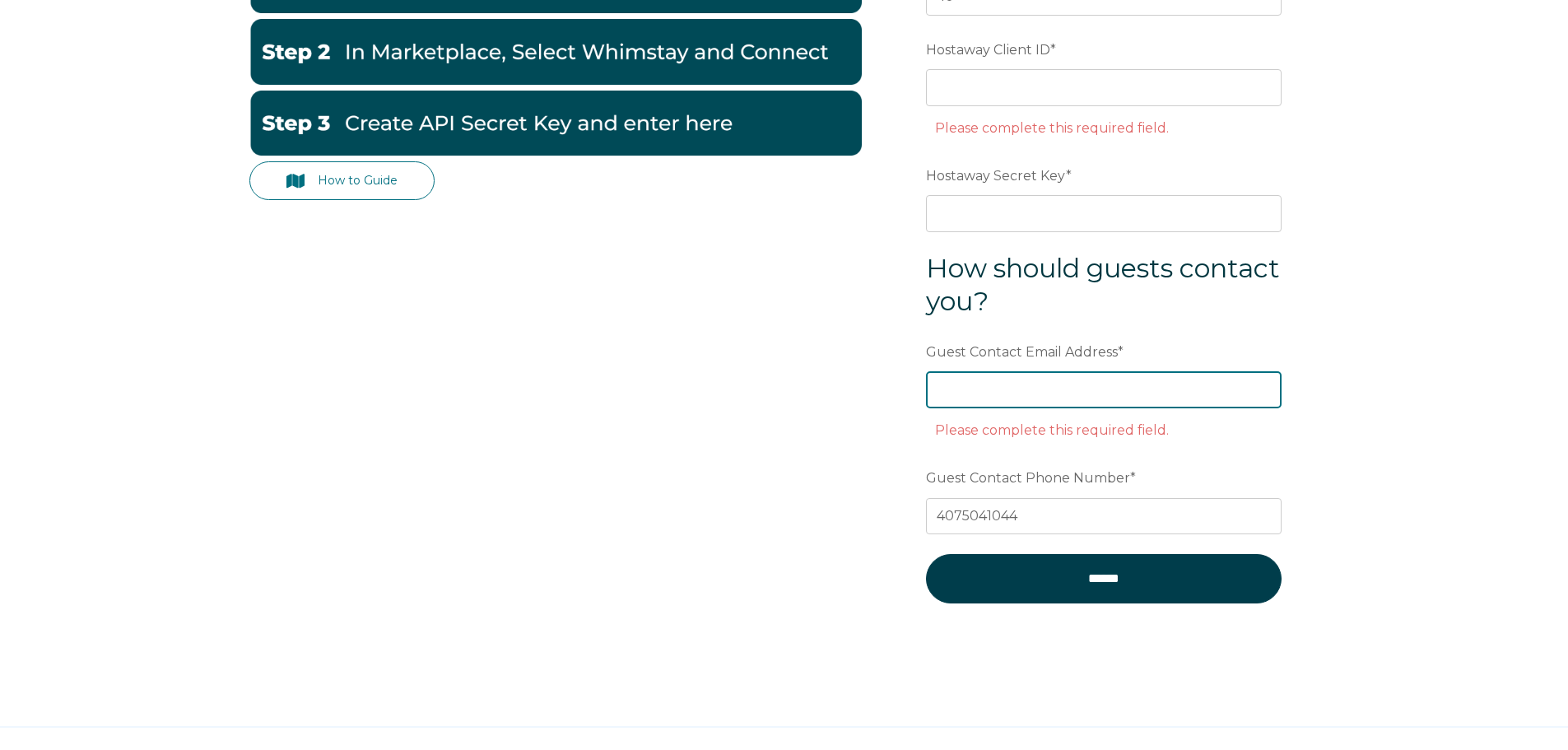
click at [1105, 389] on input "Guest Contact Email Address *" at bounding box center [1104, 389] width 356 height 36
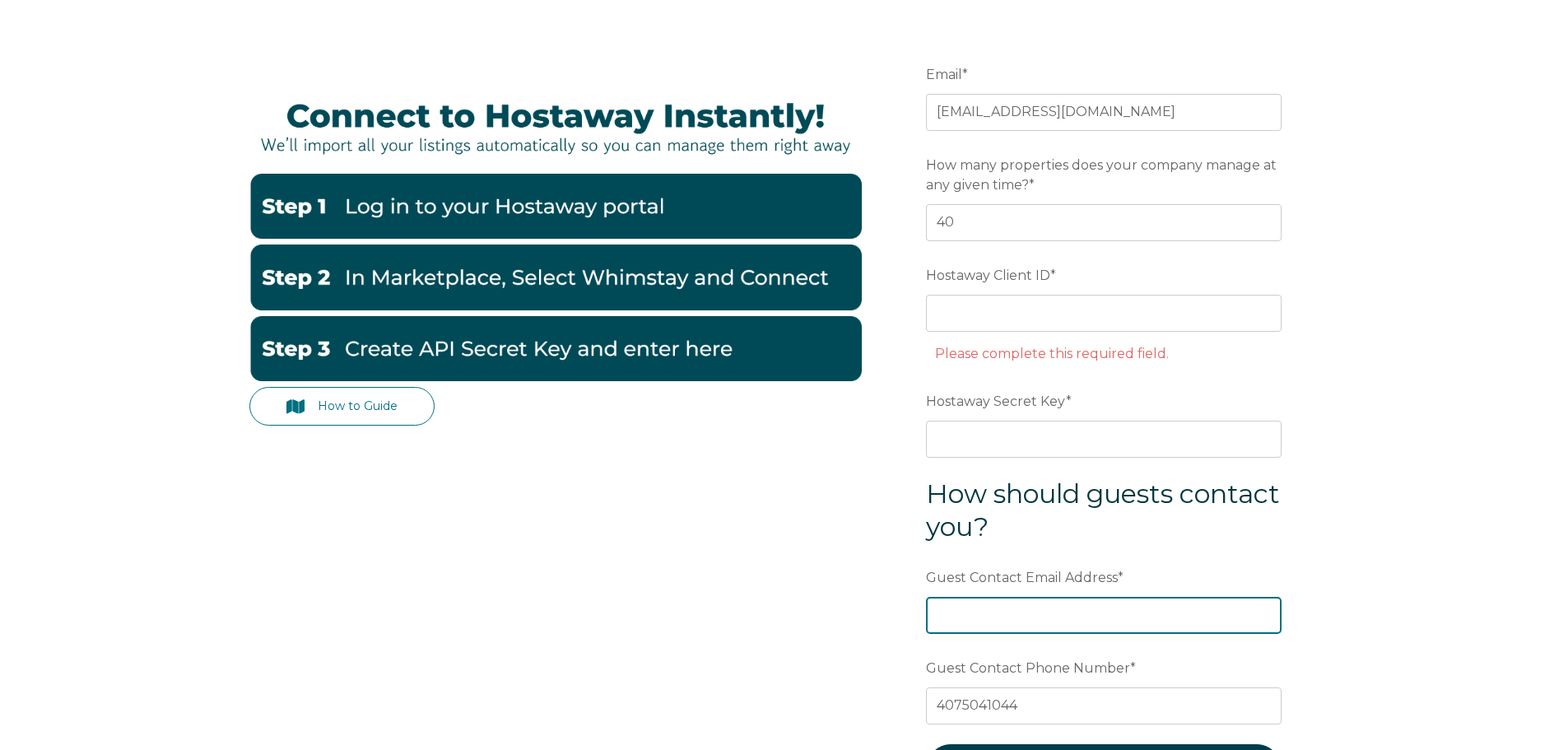
scroll to position [164, 0]
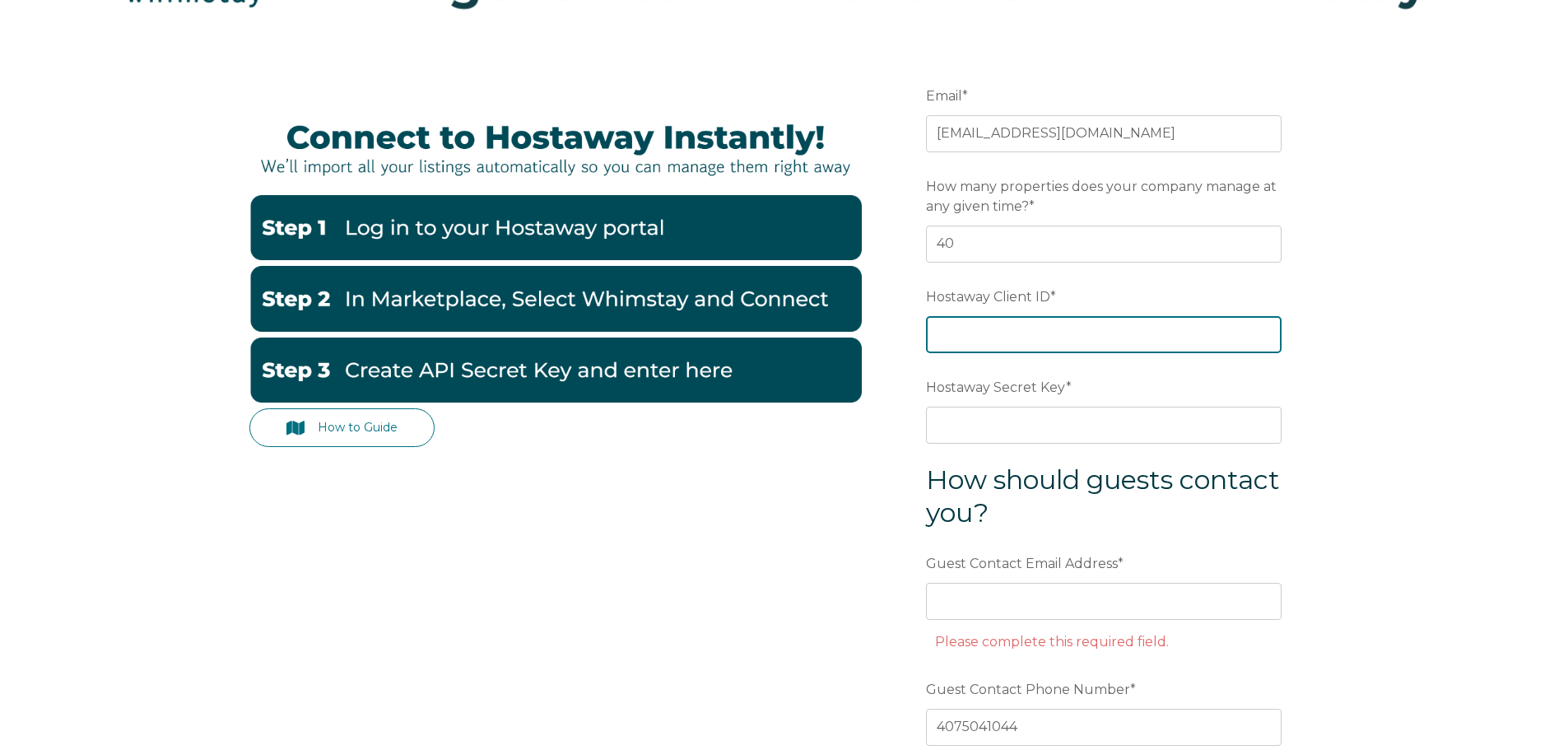
click at [1003, 332] on input "Hostaway Client ID *" at bounding box center [1104, 334] width 356 height 36
paste input "63012"
type input "63012"
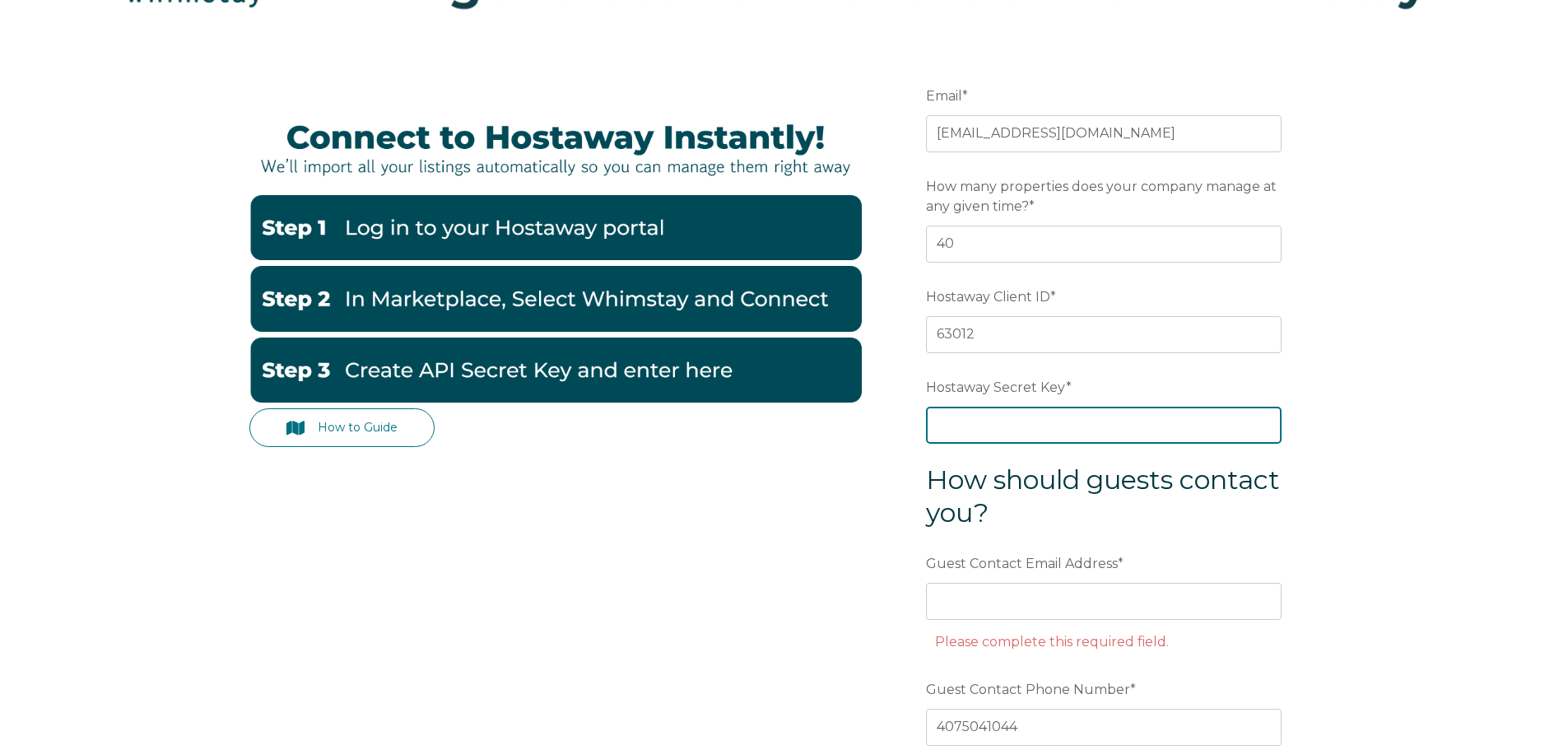
click at [1069, 426] on input "Hostaway Secret Key *" at bounding box center [1104, 425] width 356 height 36
paste input "90370ac4af128b90db52702e23b0b529ae51fee35b0f9cc34f4e9a4ba7cc585b"
type input "90370ac4af128b90db52702e23b0b529ae51fee35b0f9cc34f4e9a4ba7cc585b"
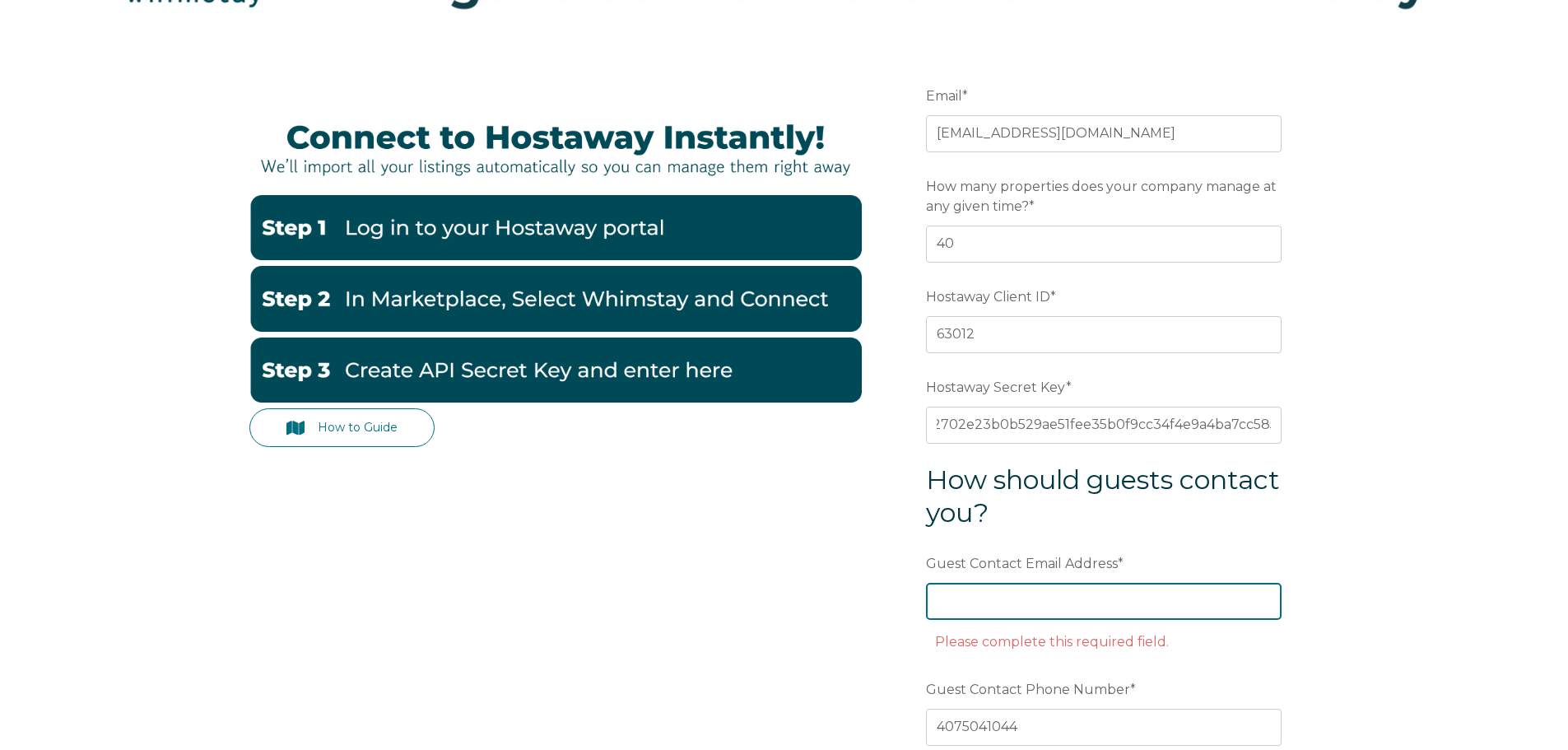
scroll to position [0, 0]
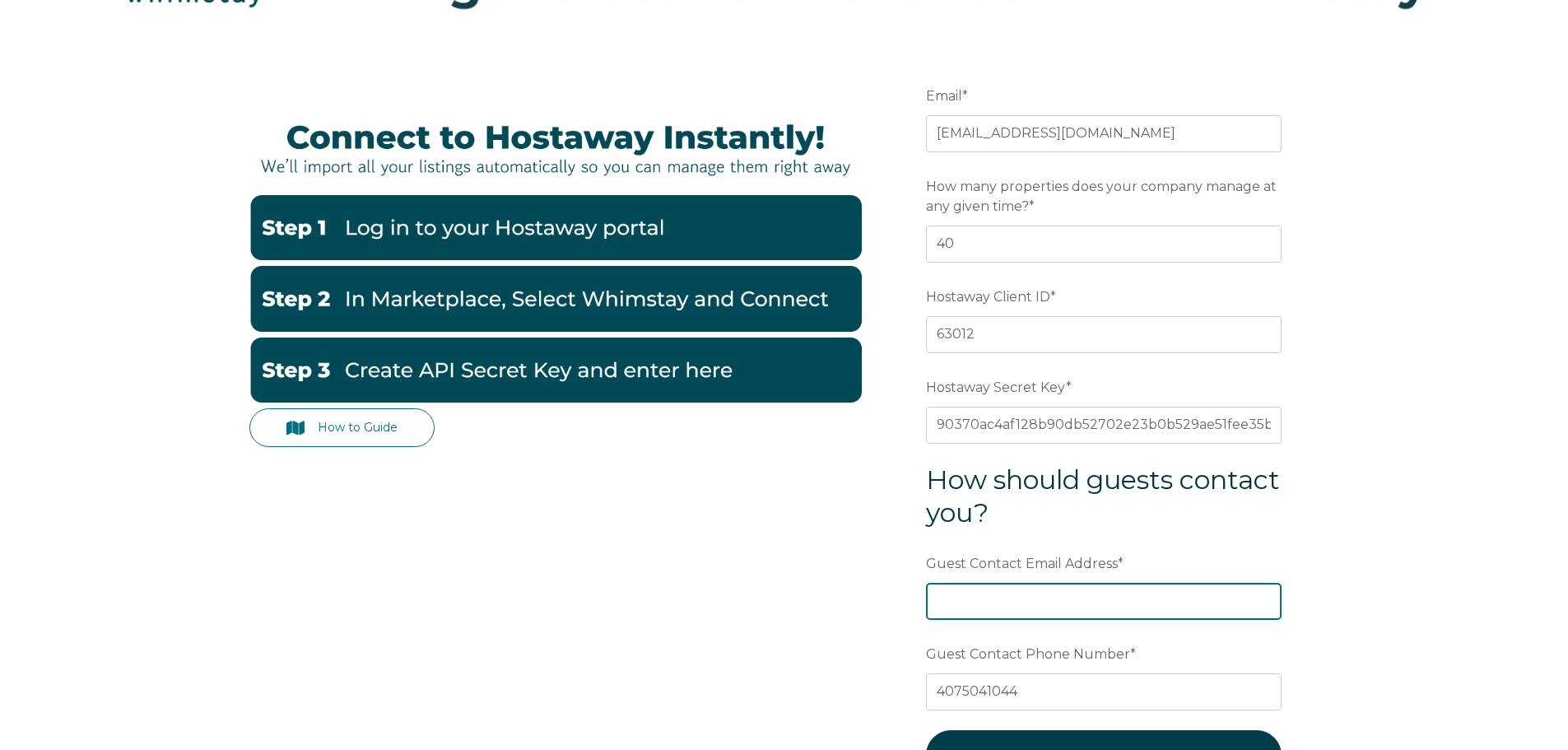
click at [1058, 609] on input "Guest Contact Email Address *" at bounding box center [1104, 601] width 356 height 36
click at [1001, 601] on input "Guest Contact Email Address *" at bounding box center [1104, 601] width 356 height 36
paste input "info@crashpadsintl.com"
type input "info@crashpadsintl.com"
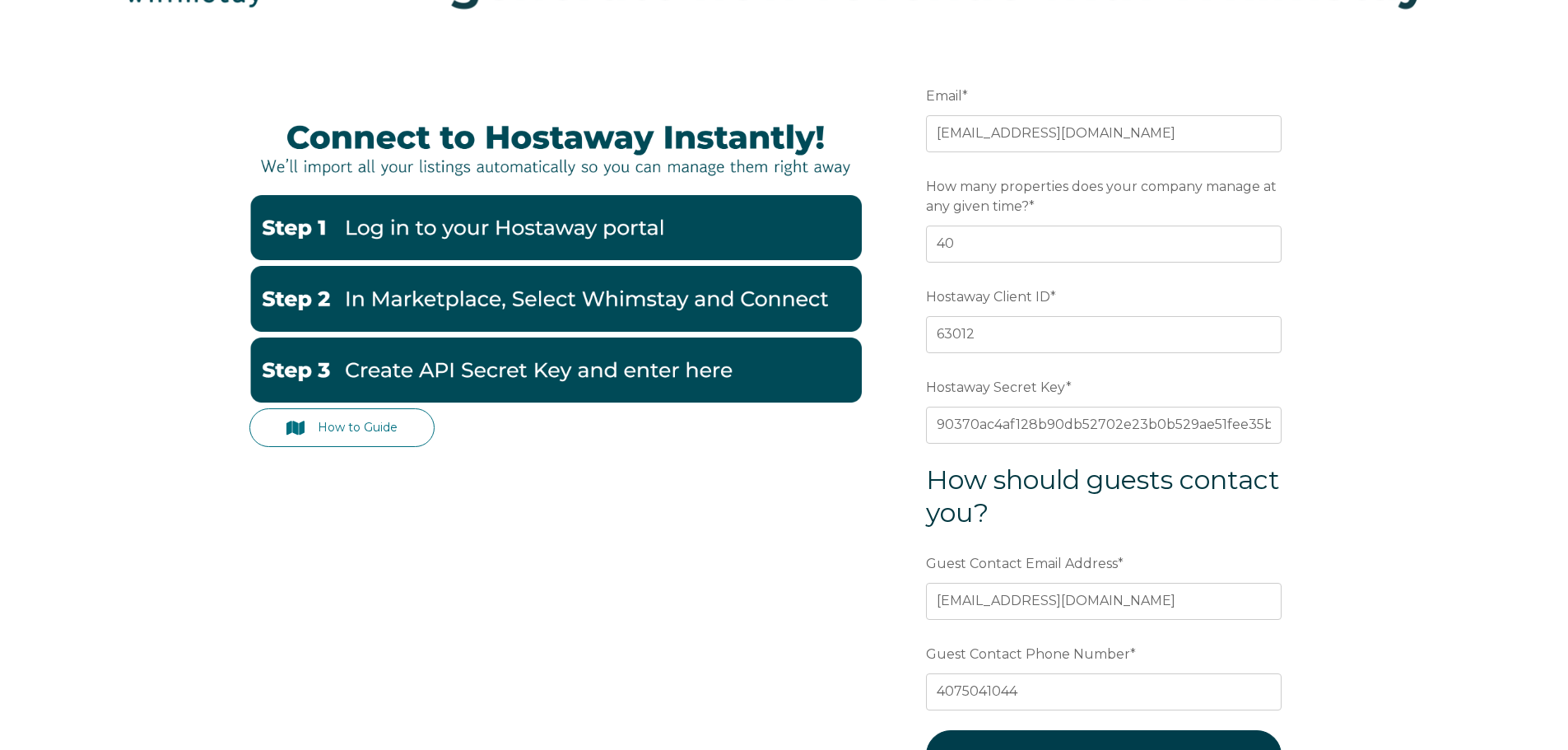
click at [1509, 467] on div "How to Guide Email * mycrashpads@gmail.com Preferred language SDR How many prop…" at bounding box center [784, 474] width 1568 height 858
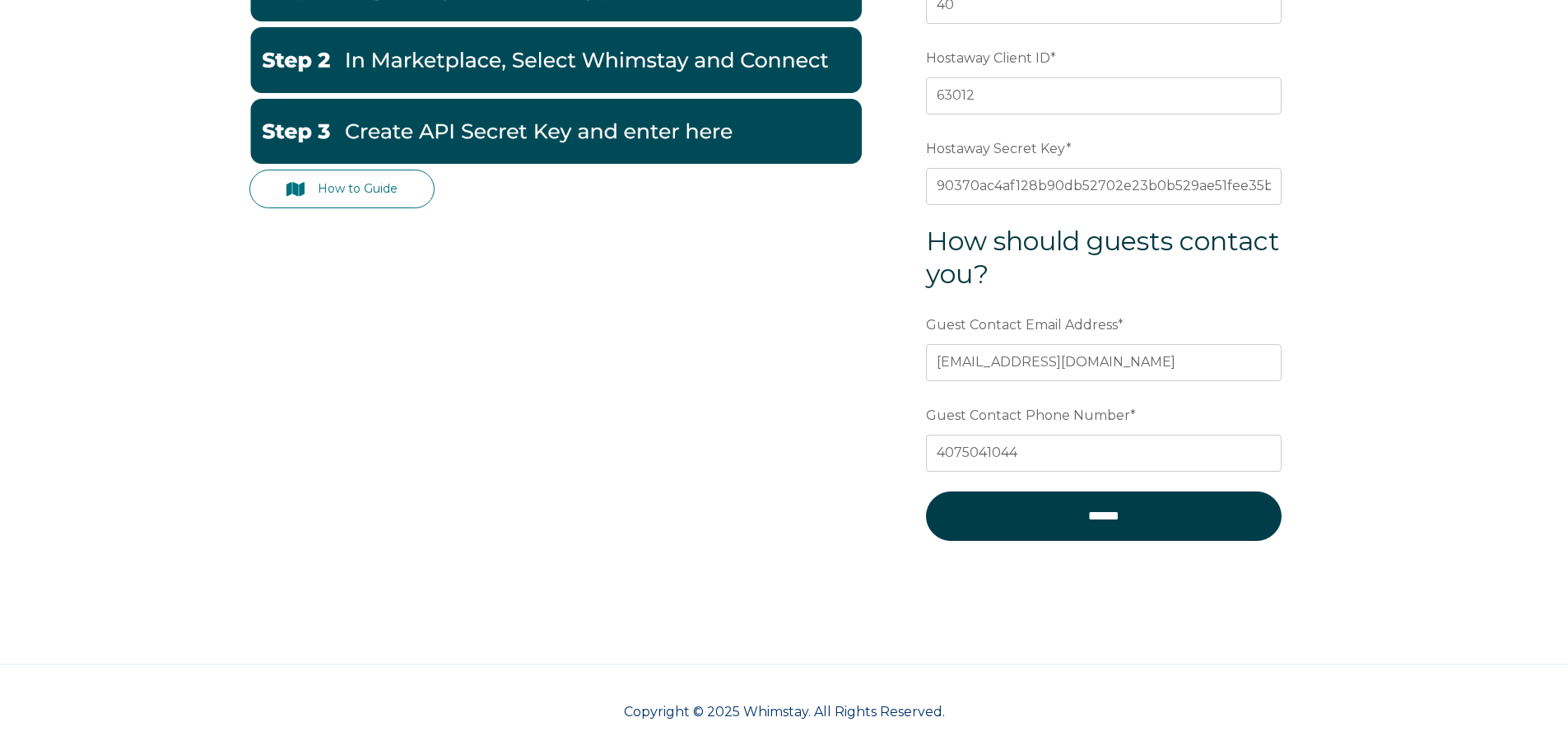
scroll to position [412, 0]
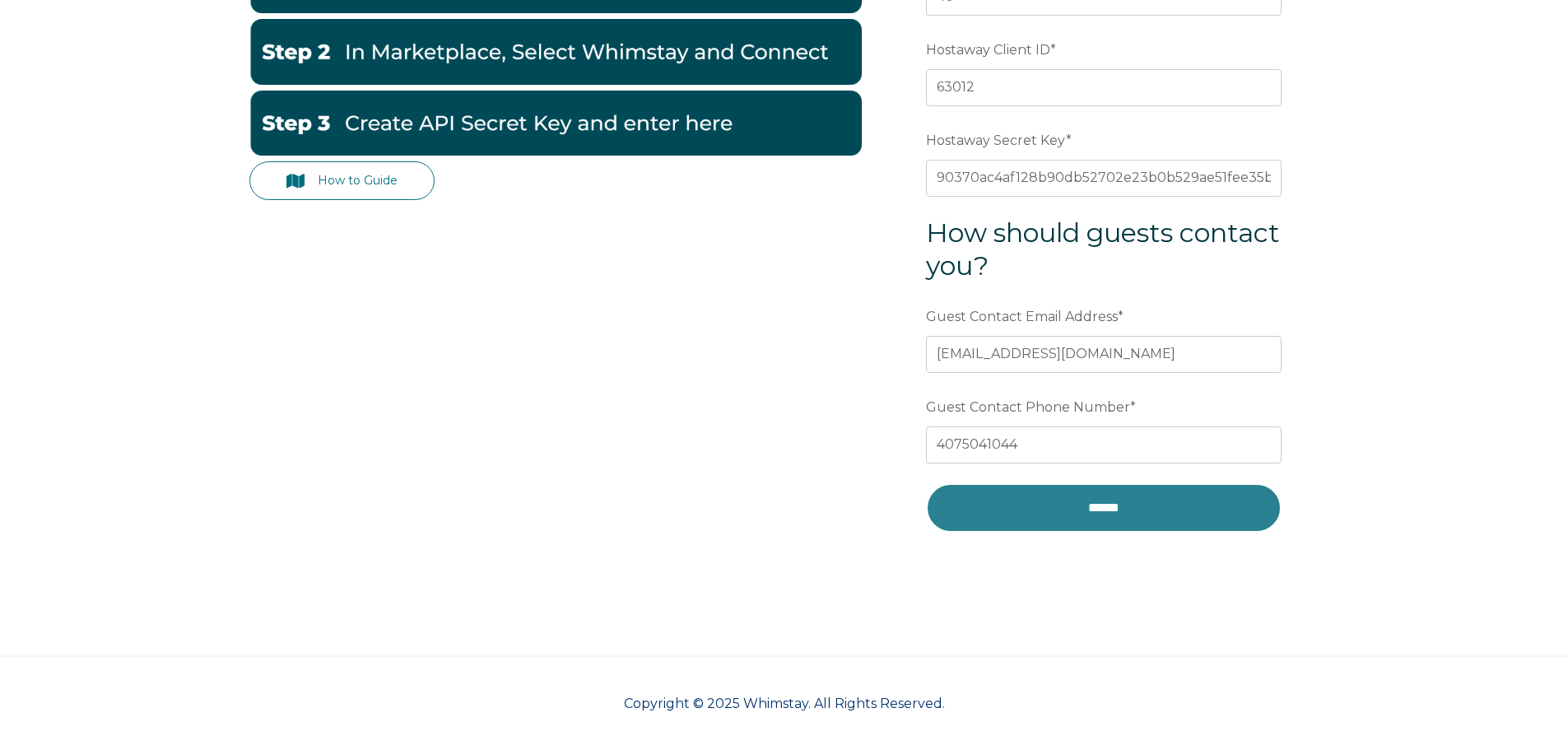
click at [1099, 513] on input "******" at bounding box center [1104, 507] width 356 height 49
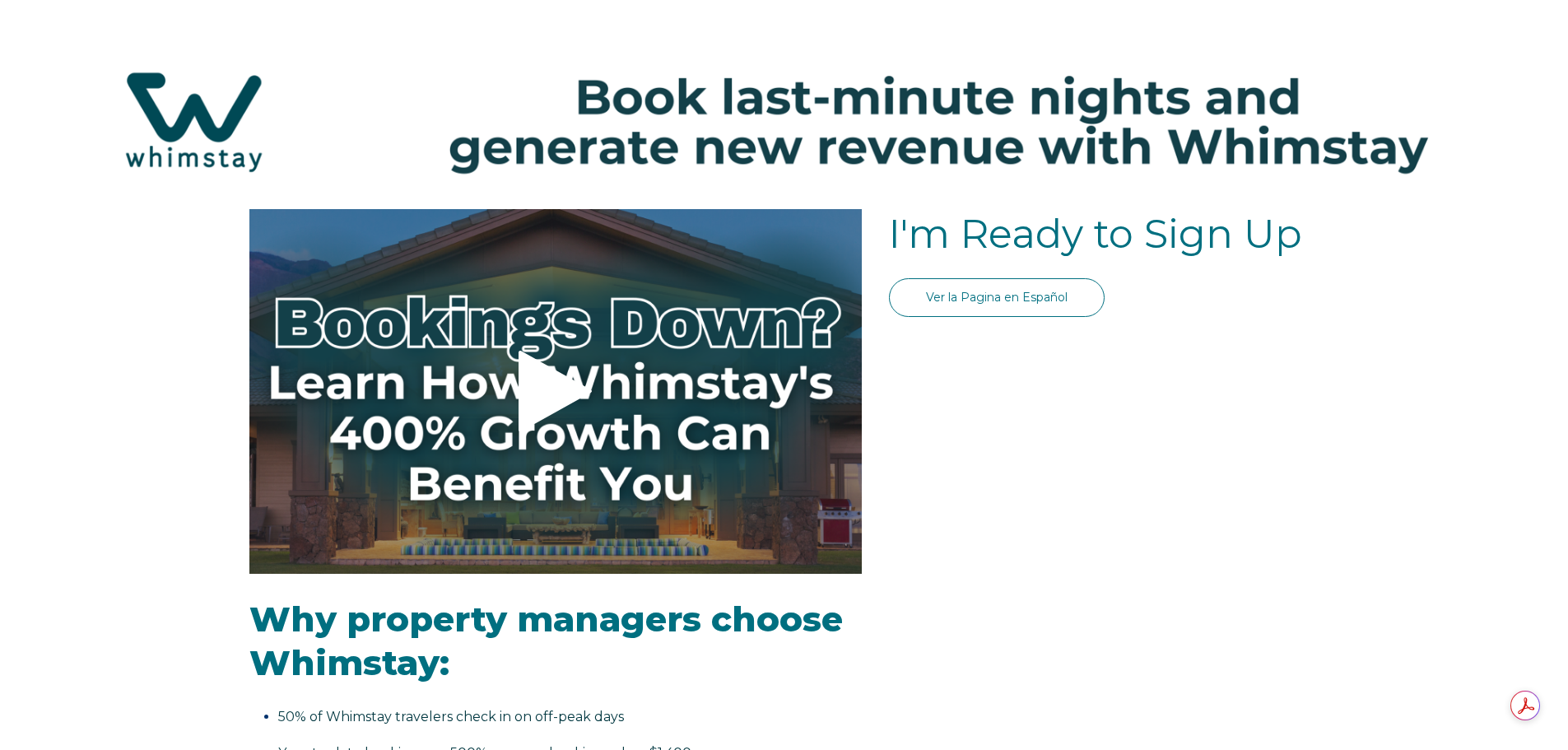
select select "US"
select select "Standard"
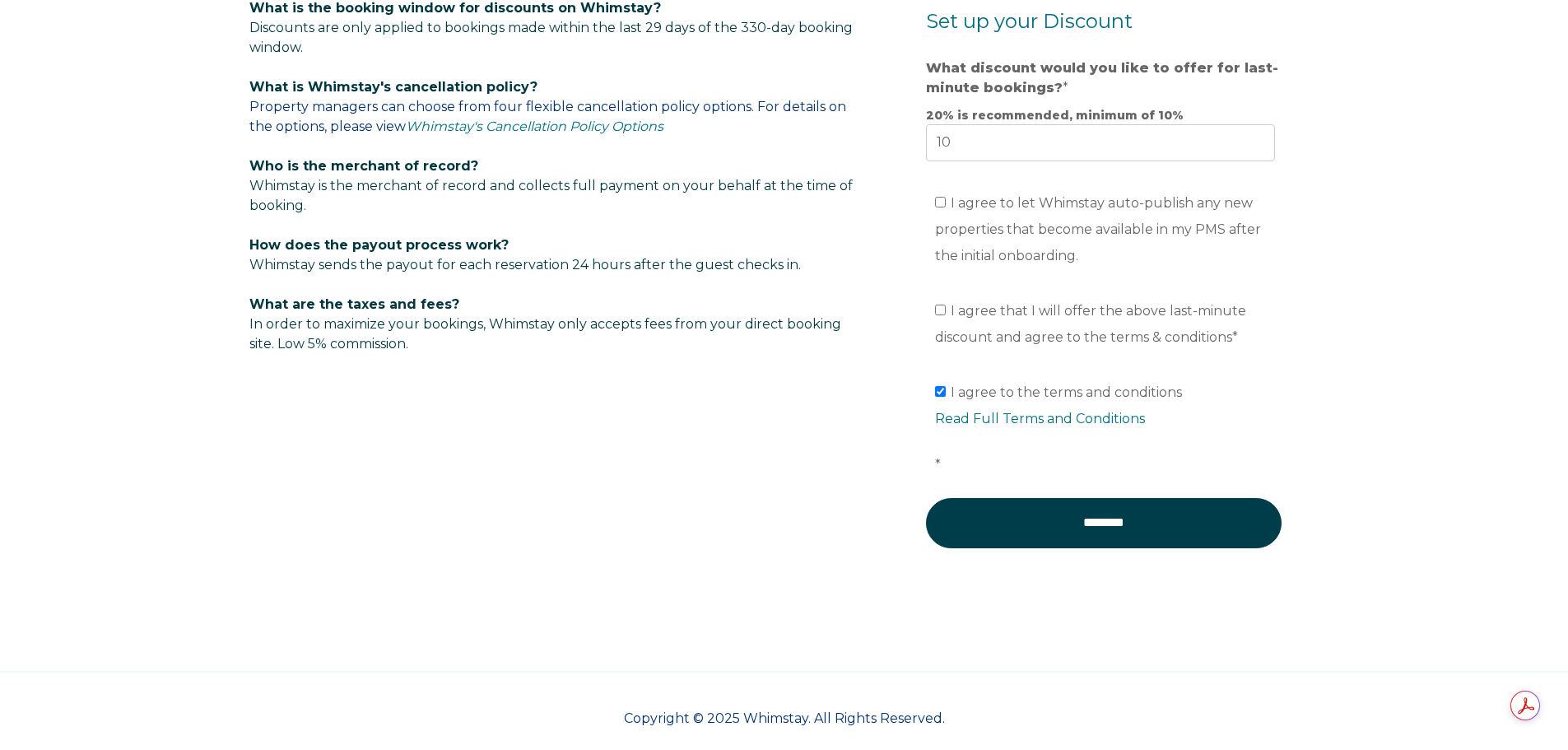
scroll to position [1125, 0]
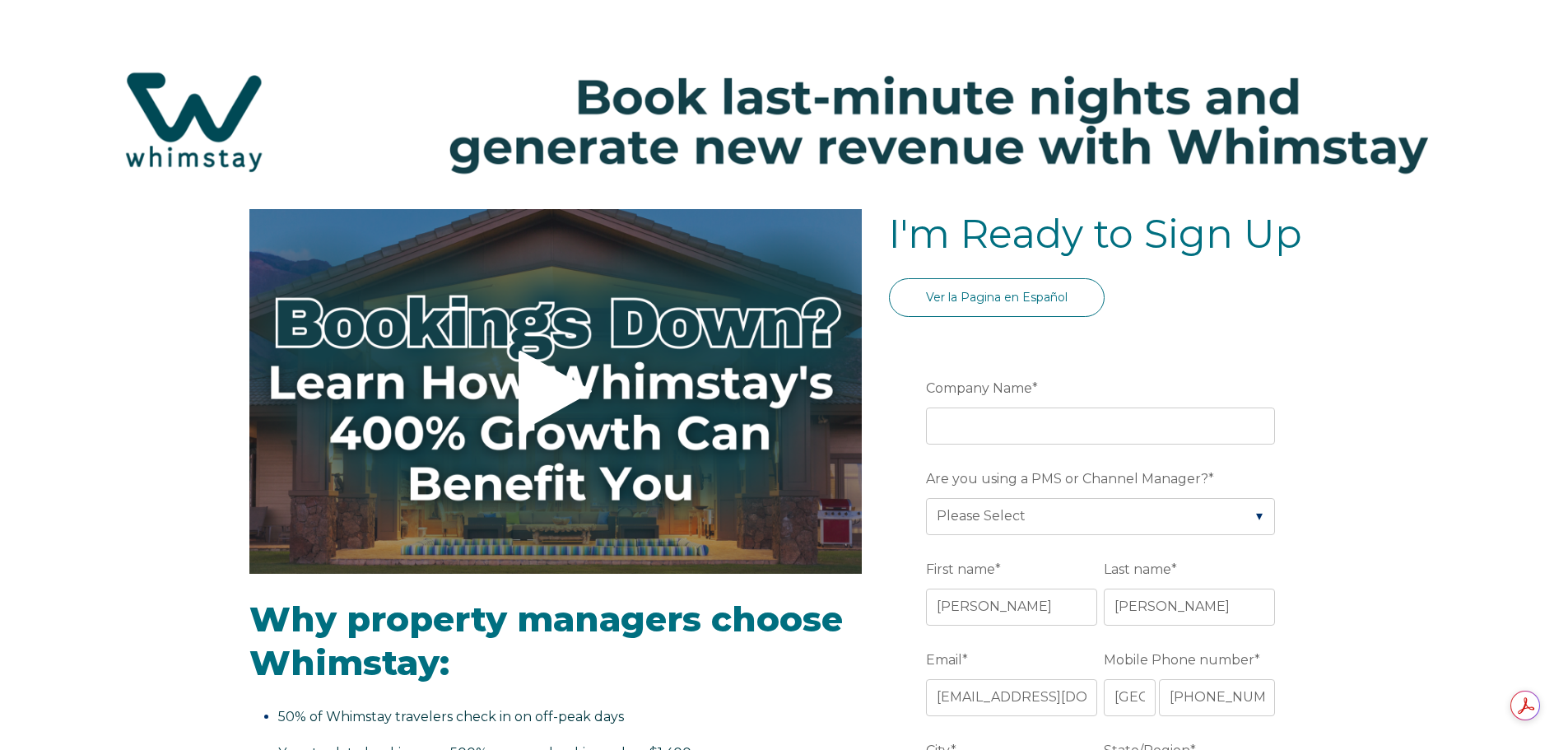
select select "US"
select select "Standard"
